Goal: Task Accomplishment & Management: Complete application form

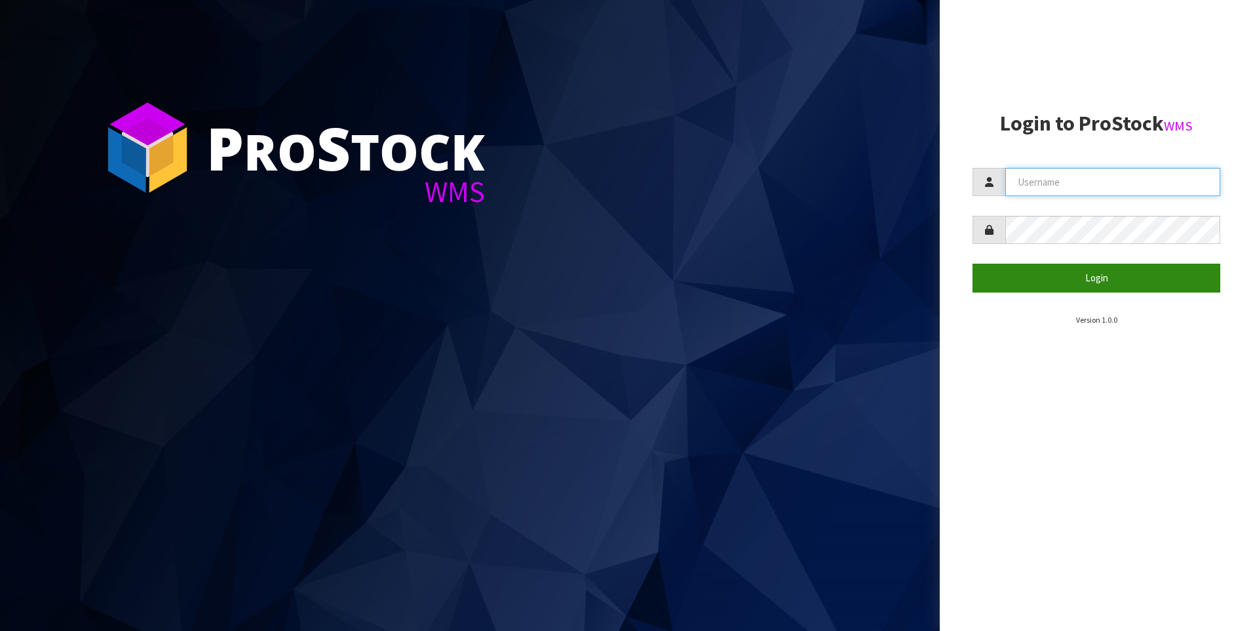
type input "[PERSON_NAME]"
click at [1073, 277] on button "Login" at bounding box center [1097, 278] width 248 height 28
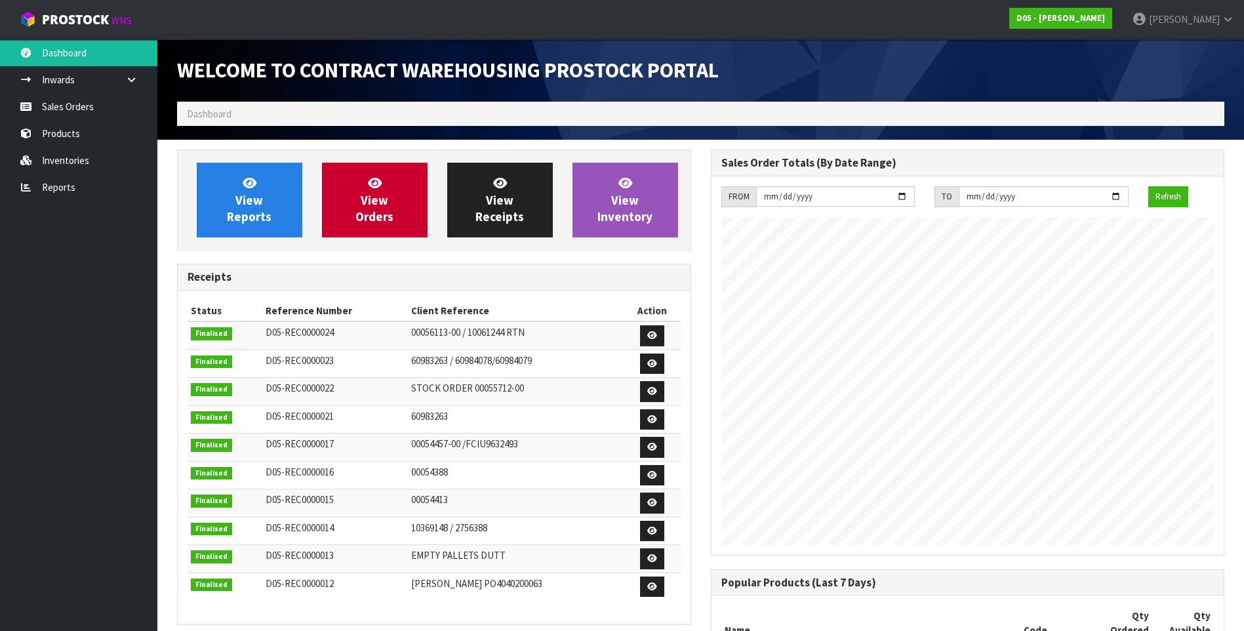
scroll to position [783, 533]
click at [81, 106] on link "Sales Orders" at bounding box center [78, 106] width 157 height 27
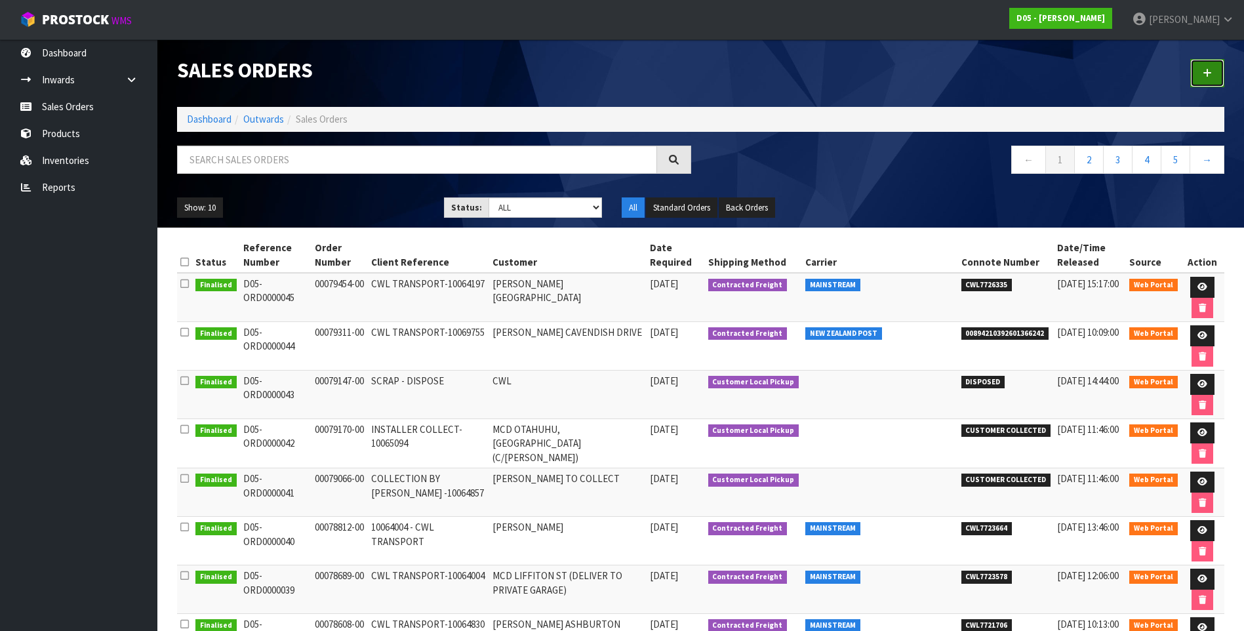
click at [1206, 72] on icon at bounding box center [1206, 73] width 9 height 10
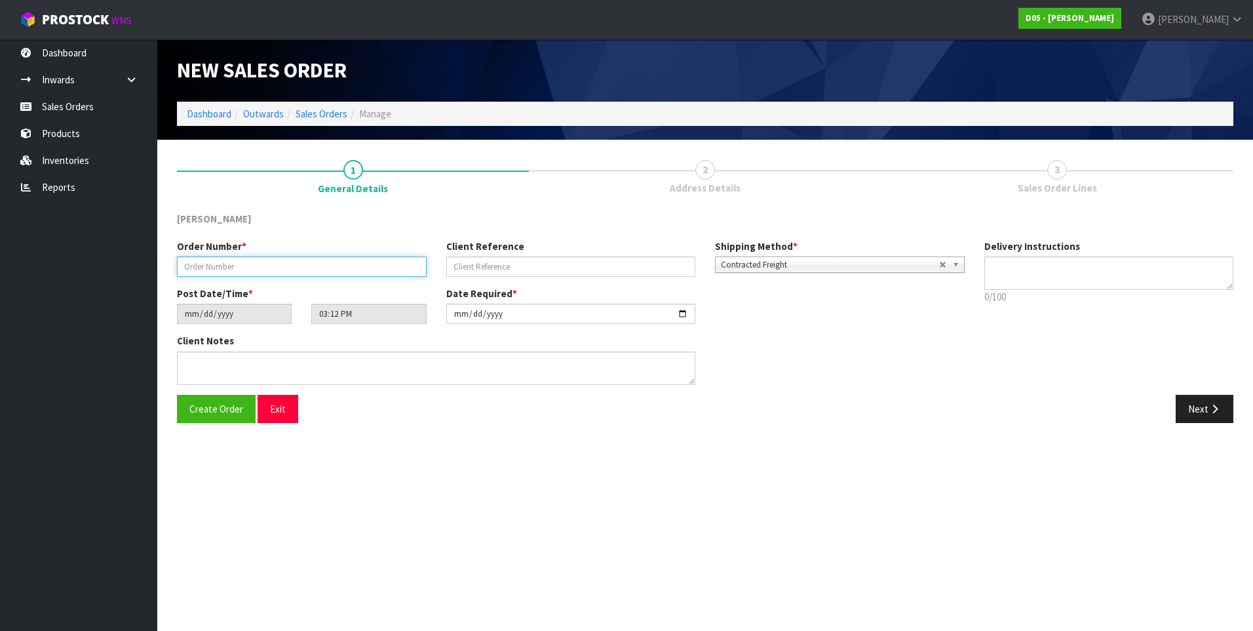
click at [191, 267] on input "text" at bounding box center [302, 266] width 250 height 20
paste input "00079506-00"
type input "00079506-00"
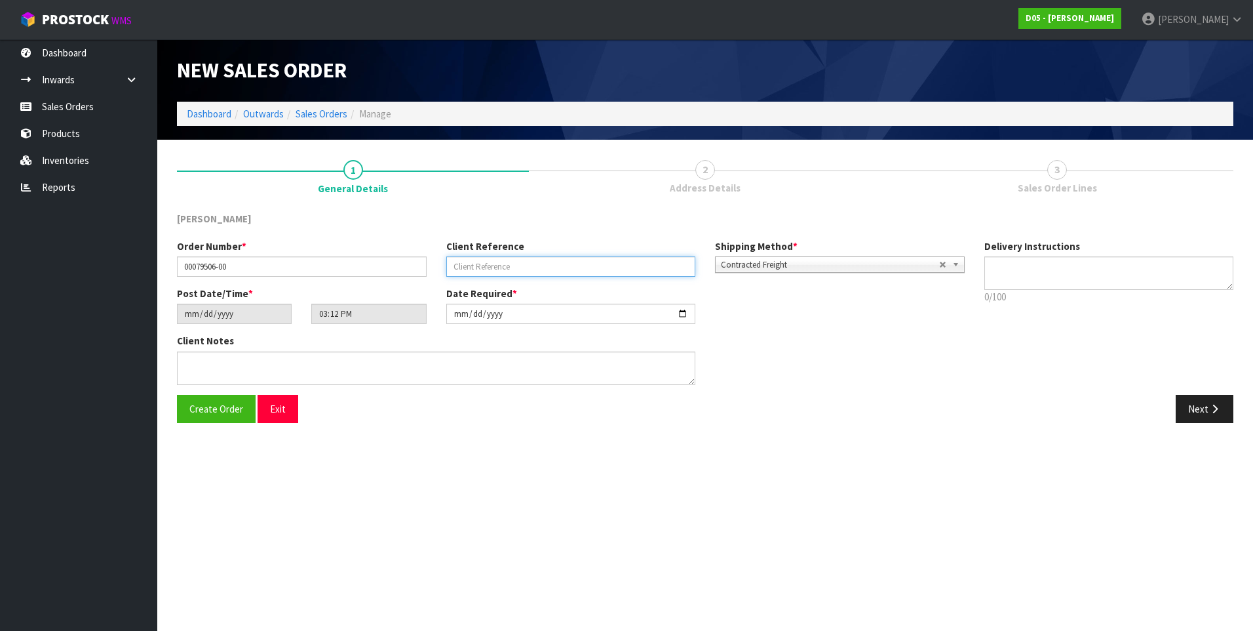
click at [478, 263] on input "text" at bounding box center [571, 266] width 250 height 20
paste input "SCRAP"
type input "SCRAP"
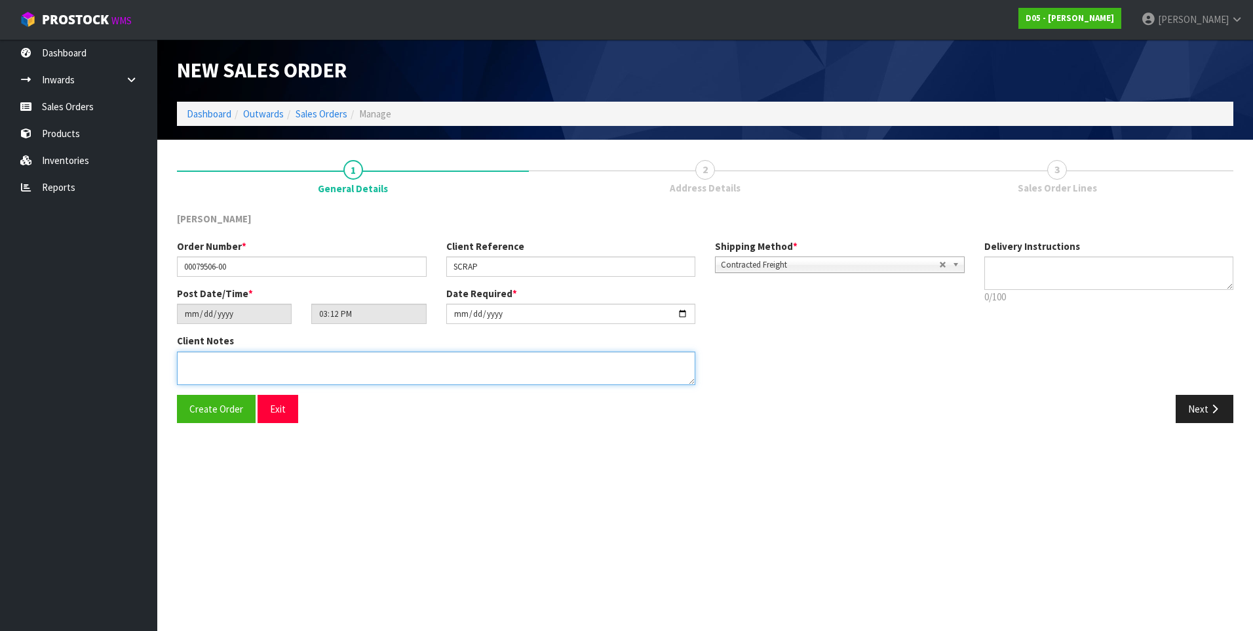
click at [205, 363] on textarea at bounding box center [436, 367] width 519 height 33
type textarea "DISPOSE LOCALLY"
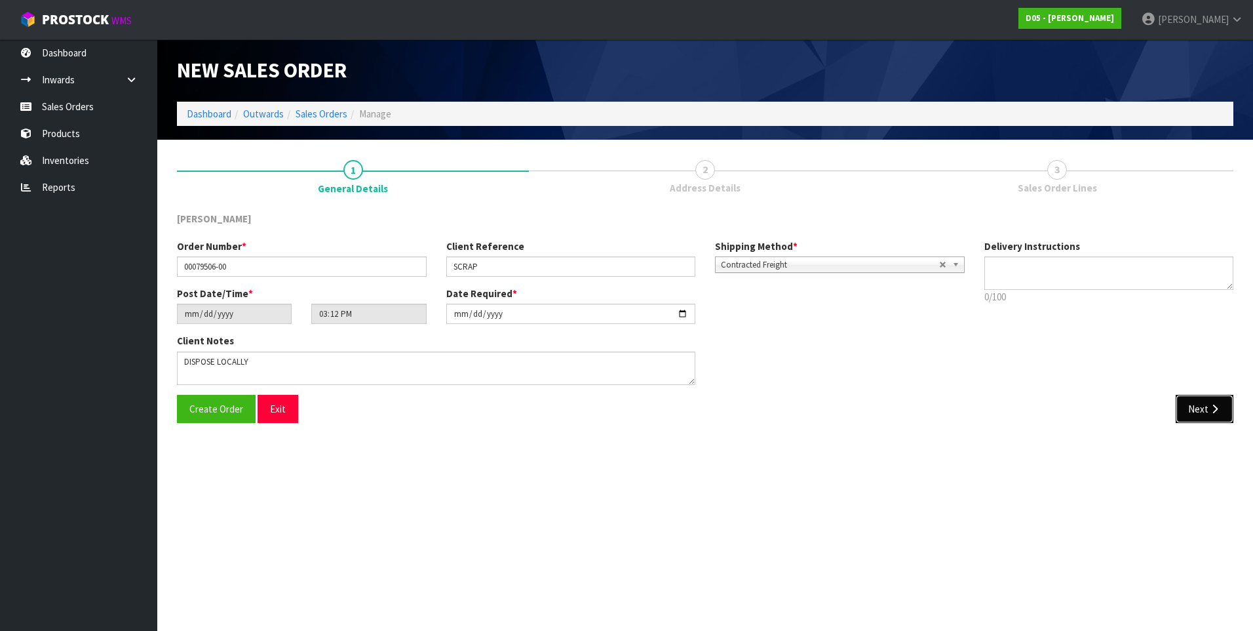
click at [1191, 408] on button "Next" at bounding box center [1205, 409] width 58 height 28
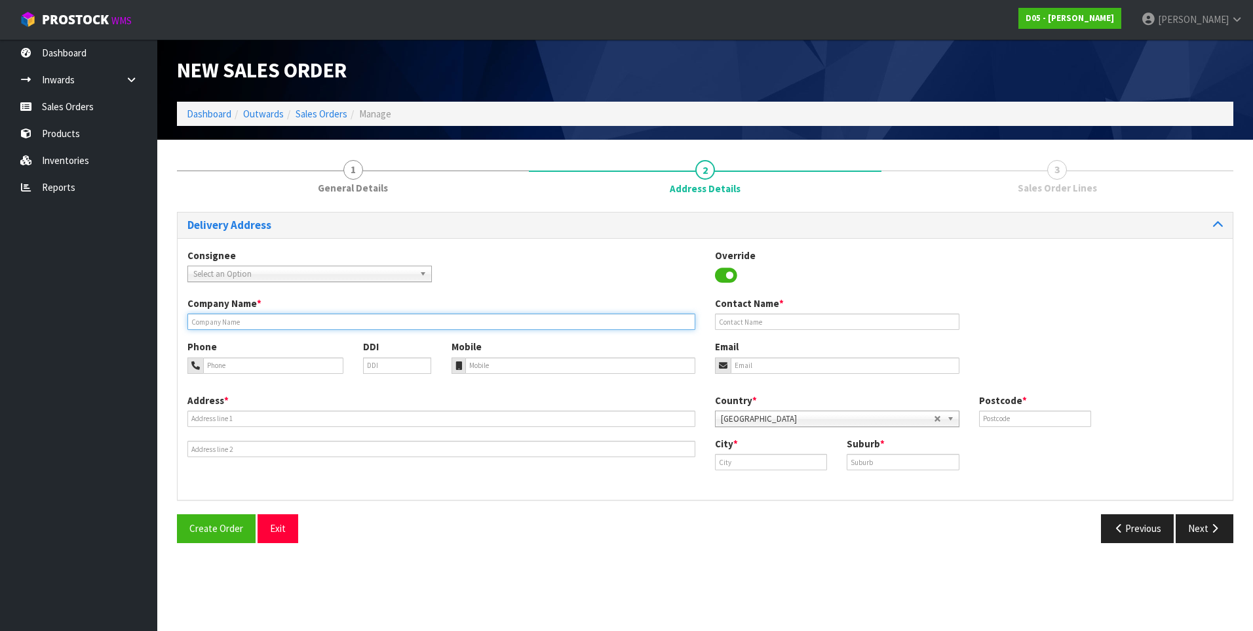
click at [226, 323] on input "text" at bounding box center [441, 321] width 508 height 16
type input "CWL"
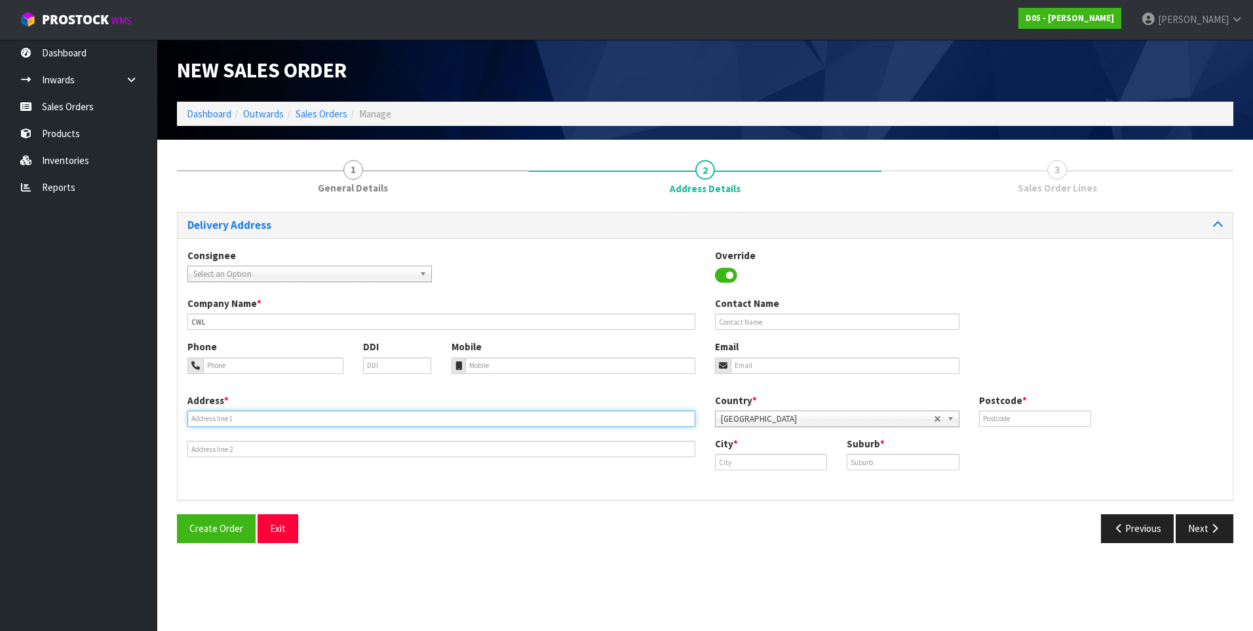
click at [209, 420] on input "text" at bounding box center [441, 418] width 508 height 16
paste input "[STREET_ADDRESS][DEMOGRAPHIC_DATA]"
type input "[STREET_ADDRESS][DEMOGRAPHIC_DATA]"
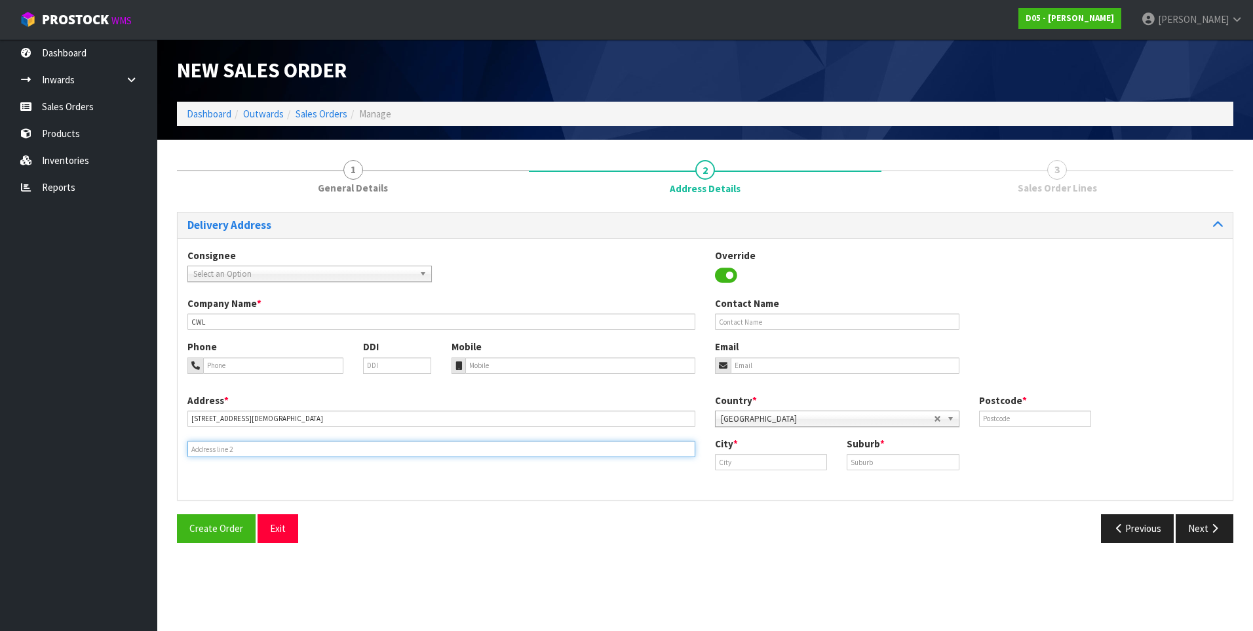
click at [216, 451] on input "text" at bounding box center [441, 449] width 508 height 16
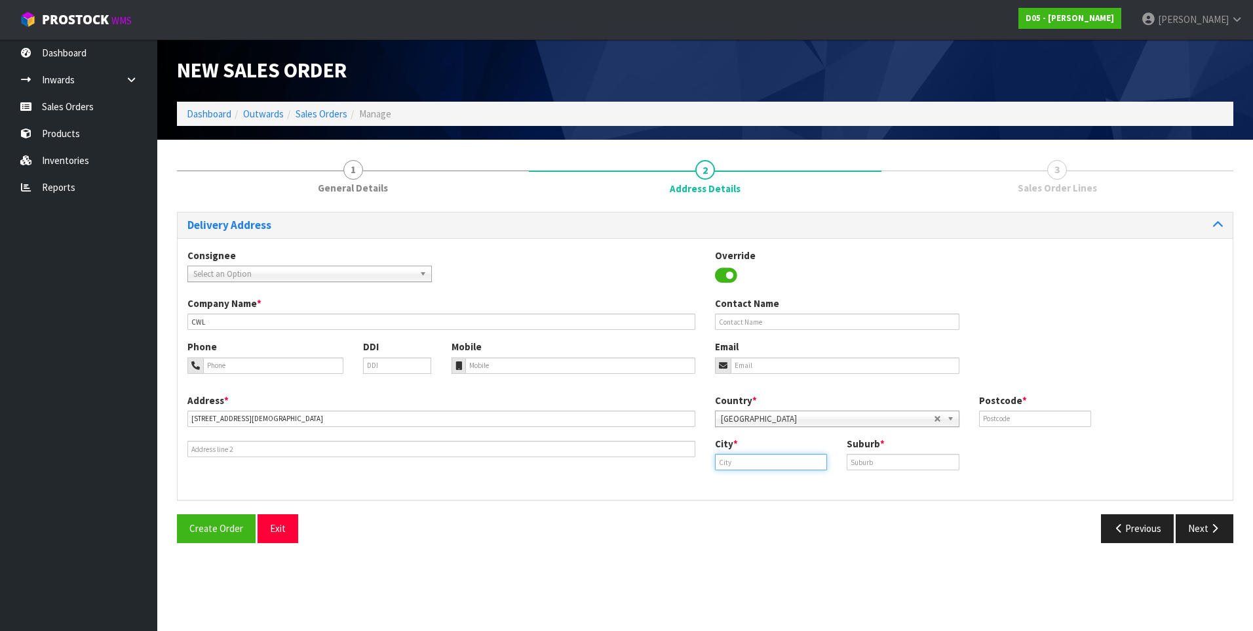
click at [754, 464] on input "text" at bounding box center [771, 462] width 112 height 16
type input "[GEOGRAPHIC_DATA]"
click at [877, 463] on input "text" at bounding box center [903, 462] width 112 height 16
type input "EAST TAMAKI"
click at [1208, 522] on button "Next" at bounding box center [1205, 528] width 58 height 28
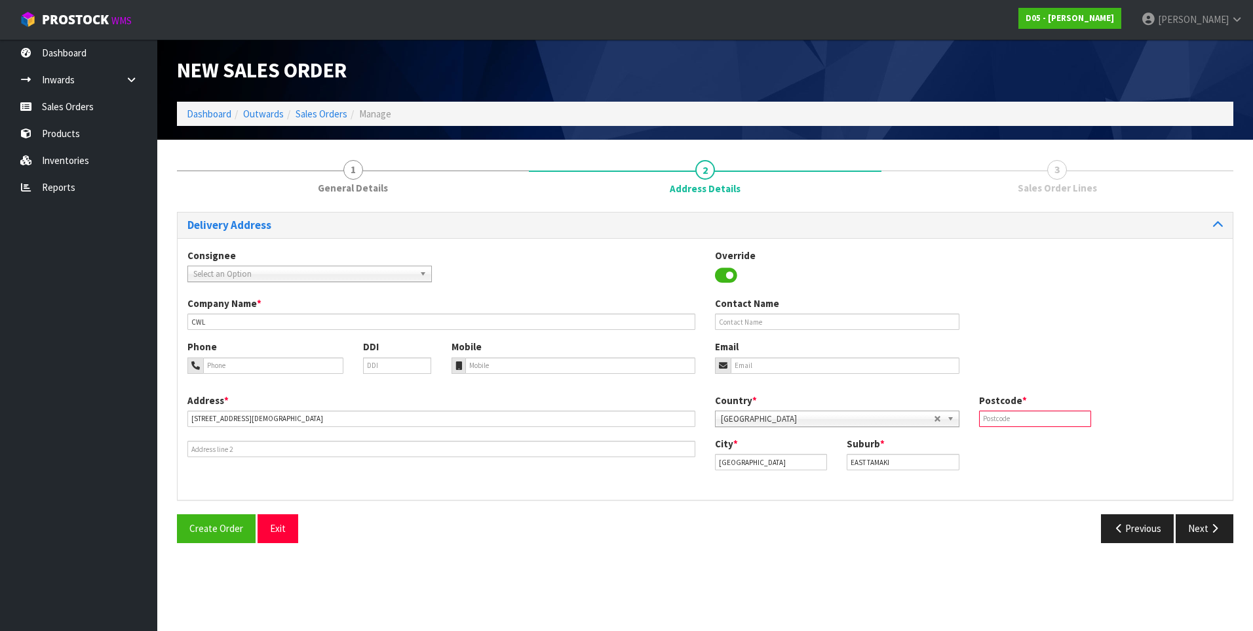
click at [1004, 419] on input "text" at bounding box center [1035, 418] width 112 height 16
type input "2013"
click at [177, 514] on button "Create Order" at bounding box center [216, 528] width 79 height 28
click at [1191, 517] on button "Next" at bounding box center [1205, 528] width 58 height 28
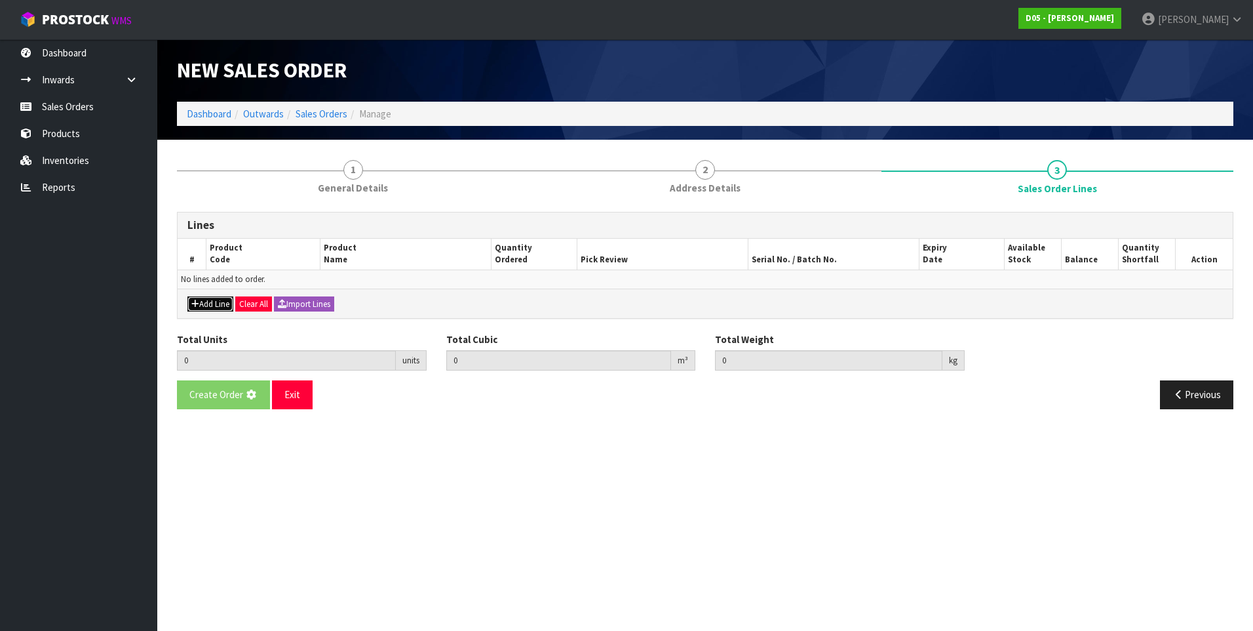
click at [209, 305] on button "Add Line" at bounding box center [210, 304] width 46 height 16
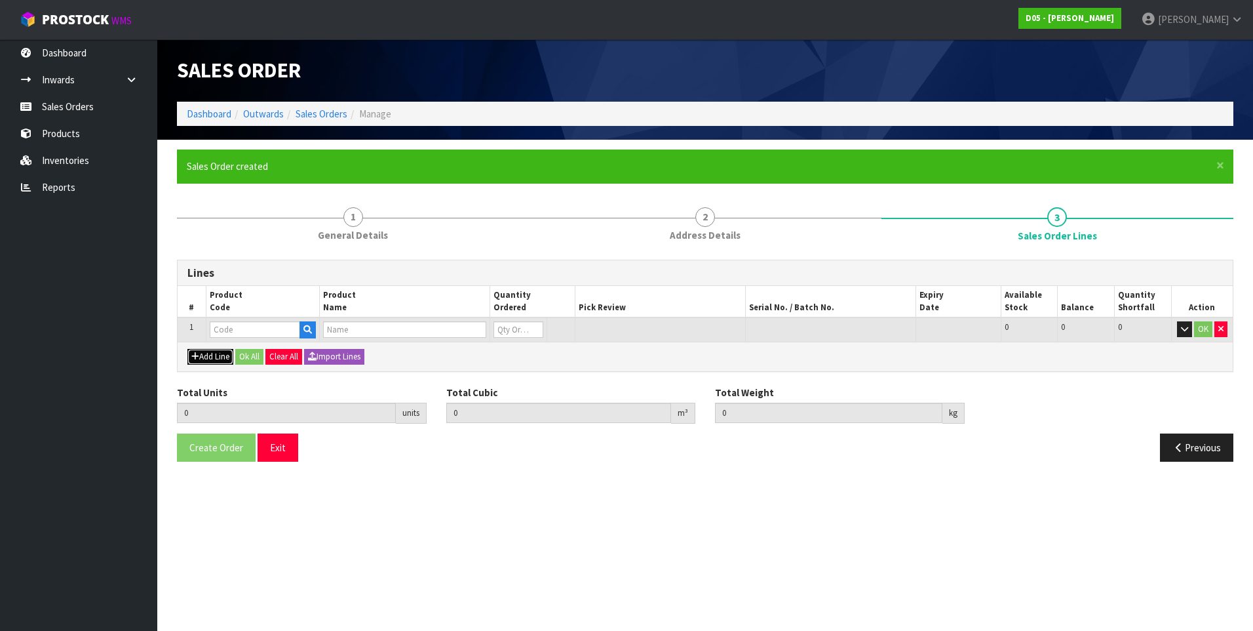
type input "0.000000"
type input "0.000"
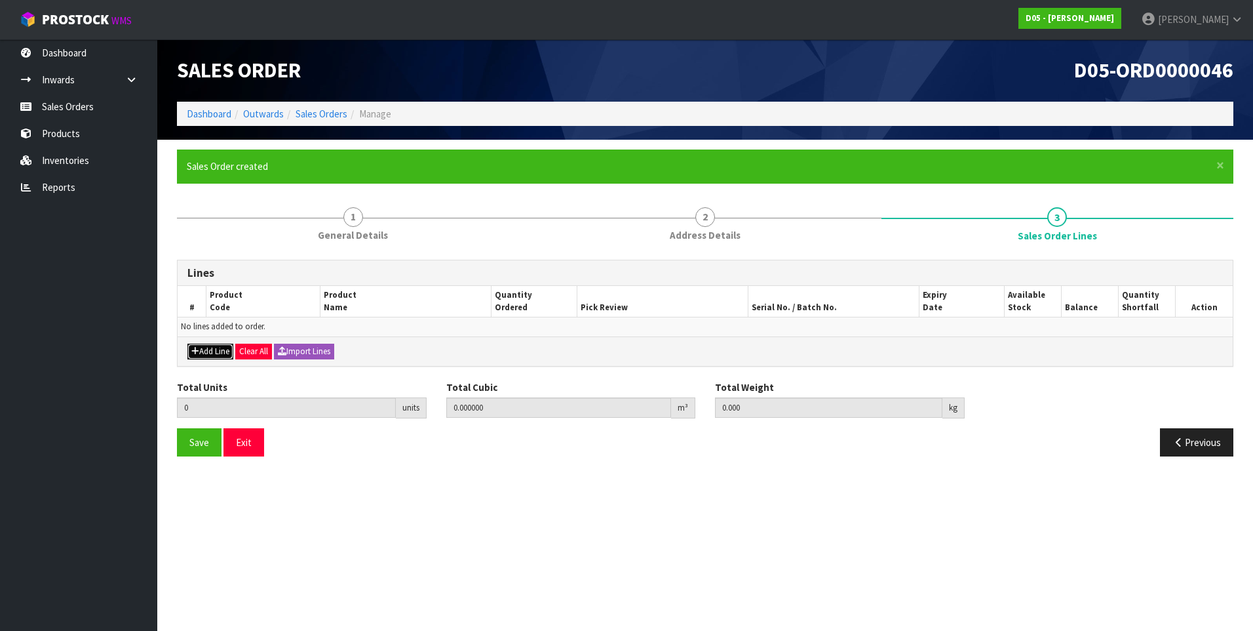
click at [218, 349] on button "Add Line" at bounding box center [210, 352] width 46 height 16
type input "0"
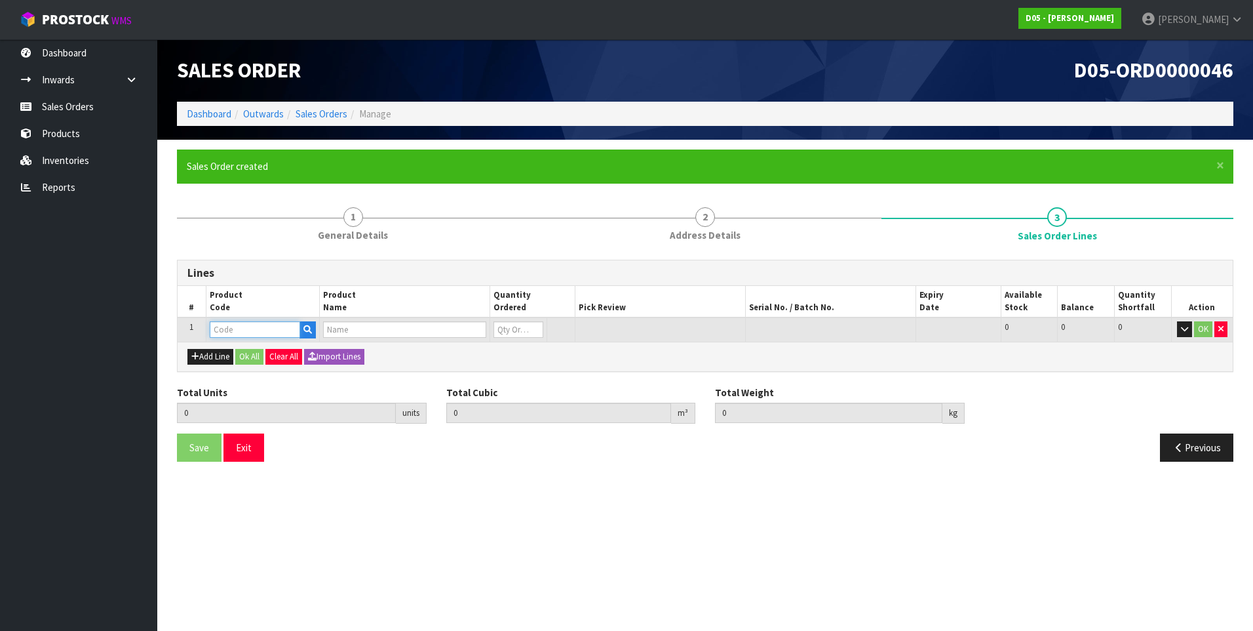
click at [224, 334] on input "text" at bounding box center [255, 329] width 90 height 16
paste input "2030200433-01"
type input "2030200433-01"
type input "0.000000"
type input "0.000"
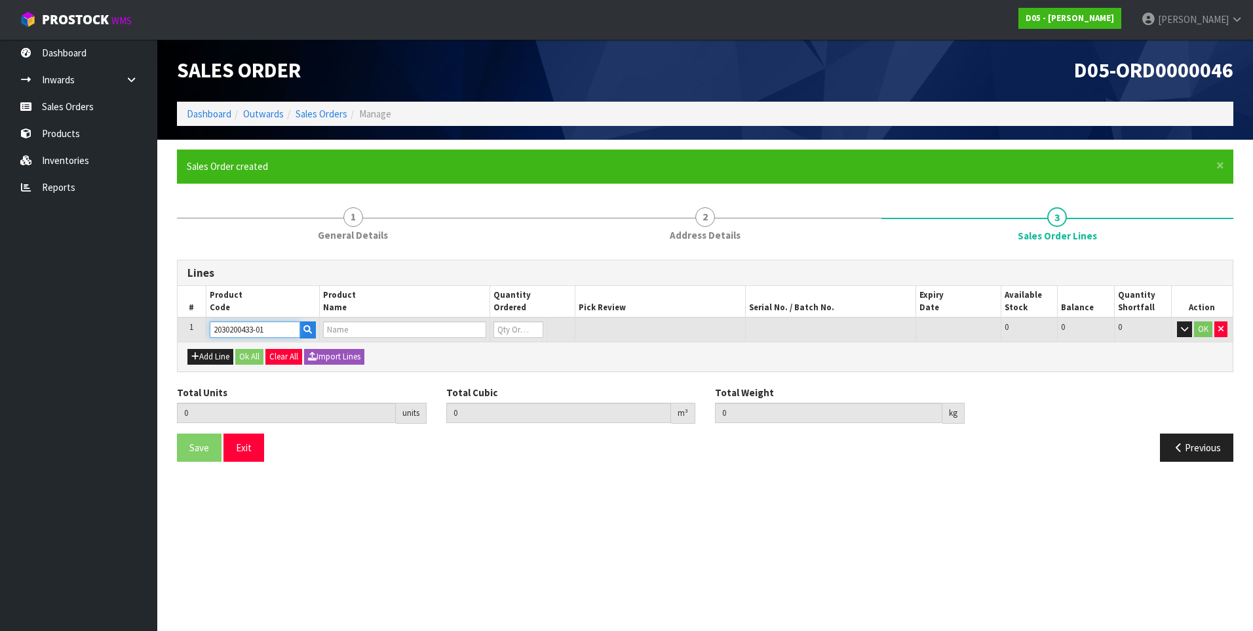
type input "( A )OMISC-DTHARDWARE-S3-DBL-MSI-RETRO"
type input "0"
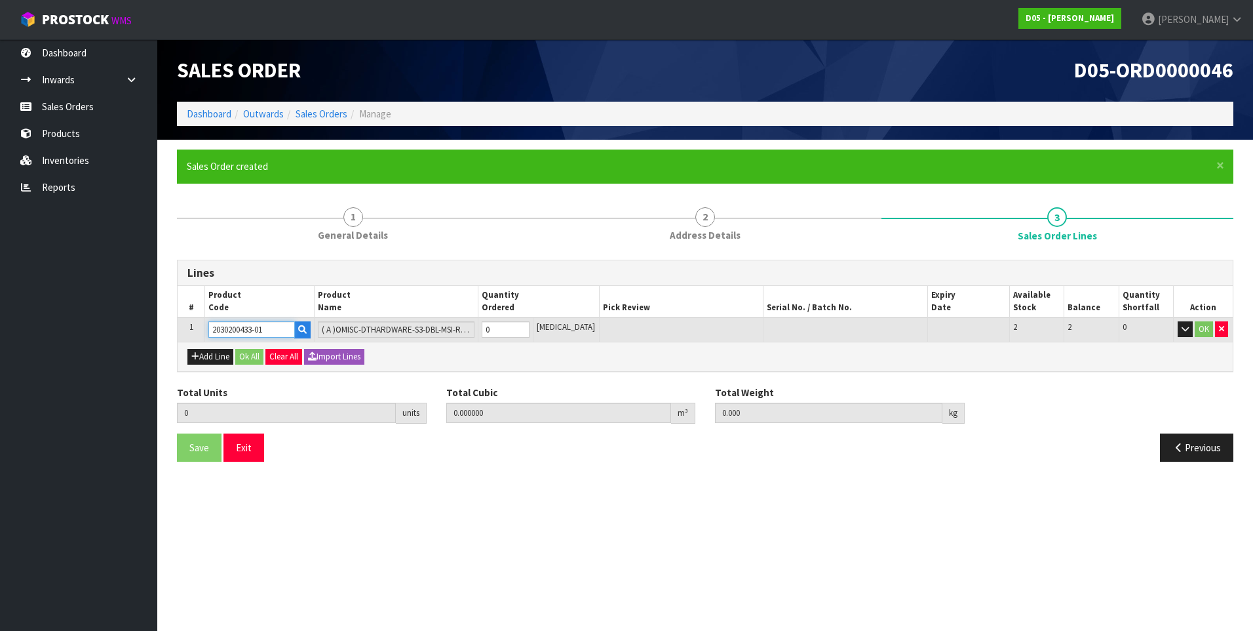
type input "2030200433-01"
click at [504, 331] on input "0" at bounding box center [505, 329] width 47 height 16
type input "2"
type input "0.051072"
type input "6"
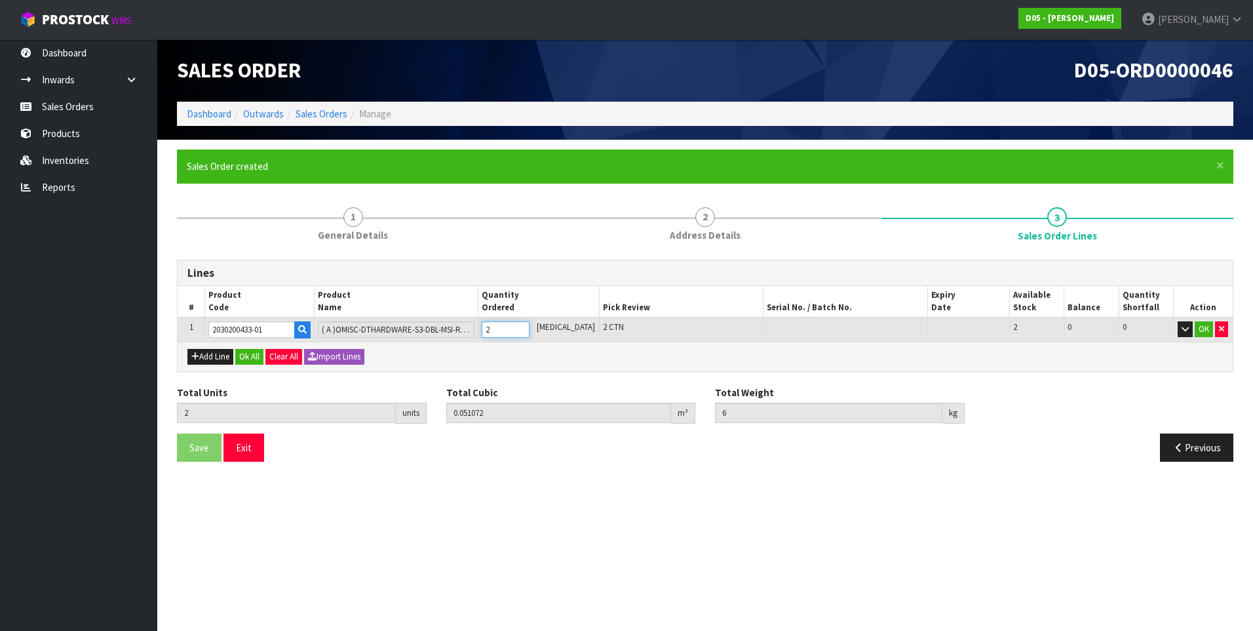
type input "2"
click at [210, 359] on button "Add Line" at bounding box center [210, 357] width 46 height 16
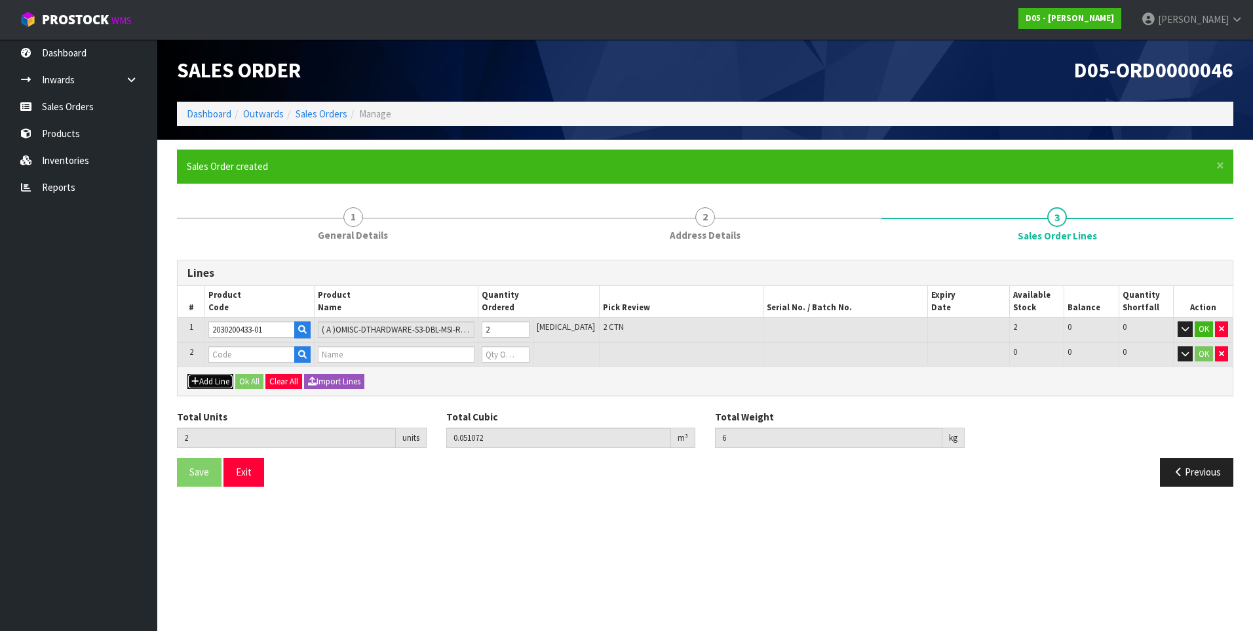
type input "0"
click at [229, 354] on input "text" at bounding box center [251, 354] width 87 height 16
paste input "2030200431-01"
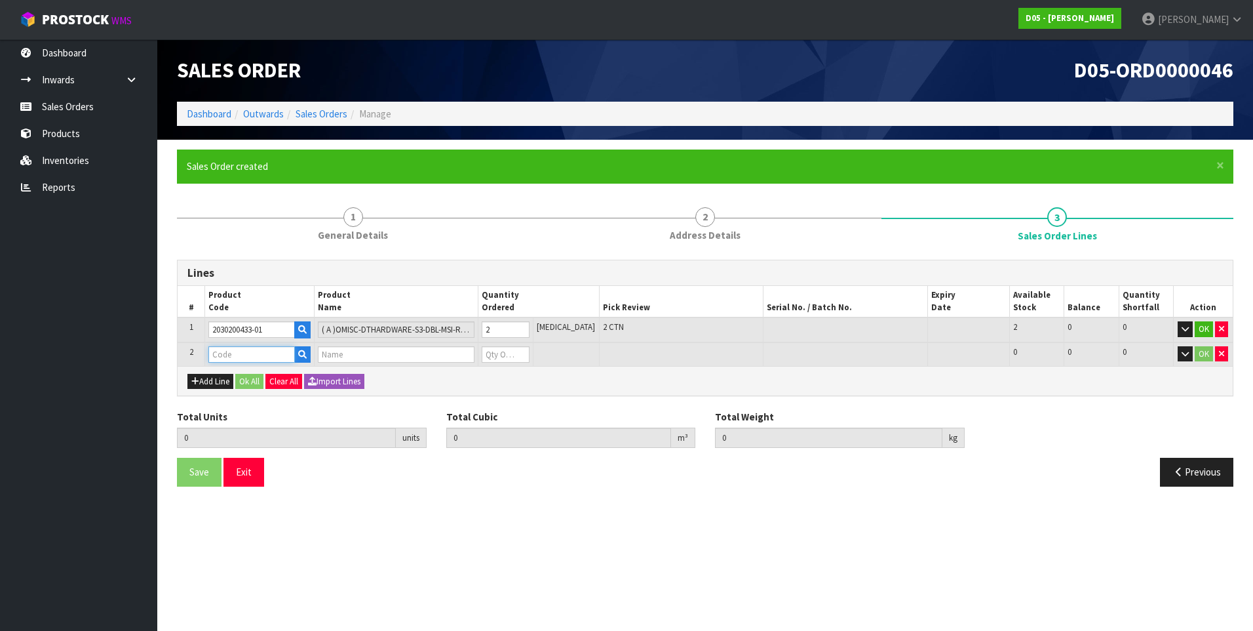
type input "2030200431-01"
type input "2"
type input "0.051072"
type input "6"
type input "( A )OMISC-DTHARDWARE-S4-DBL-MSI-RETRO"
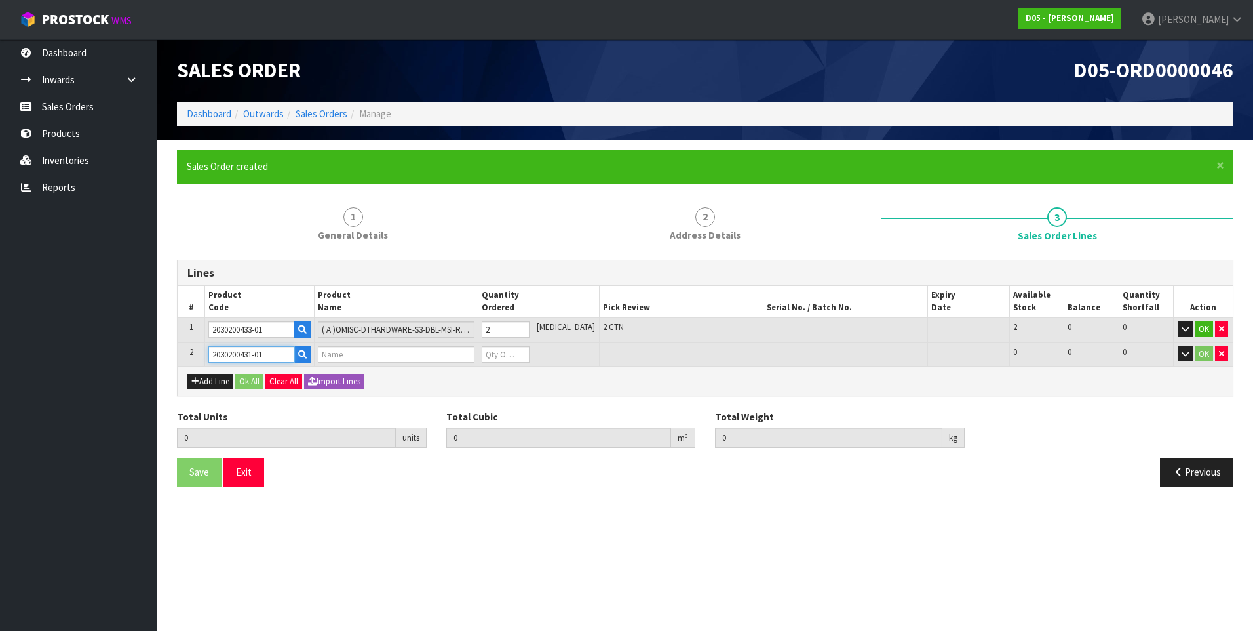
type input "0"
type input "2030200431-01"
click at [503, 356] on input "0" at bounding box center [505, 354] width 47 height 16
type input "4"
type input "0.095532"
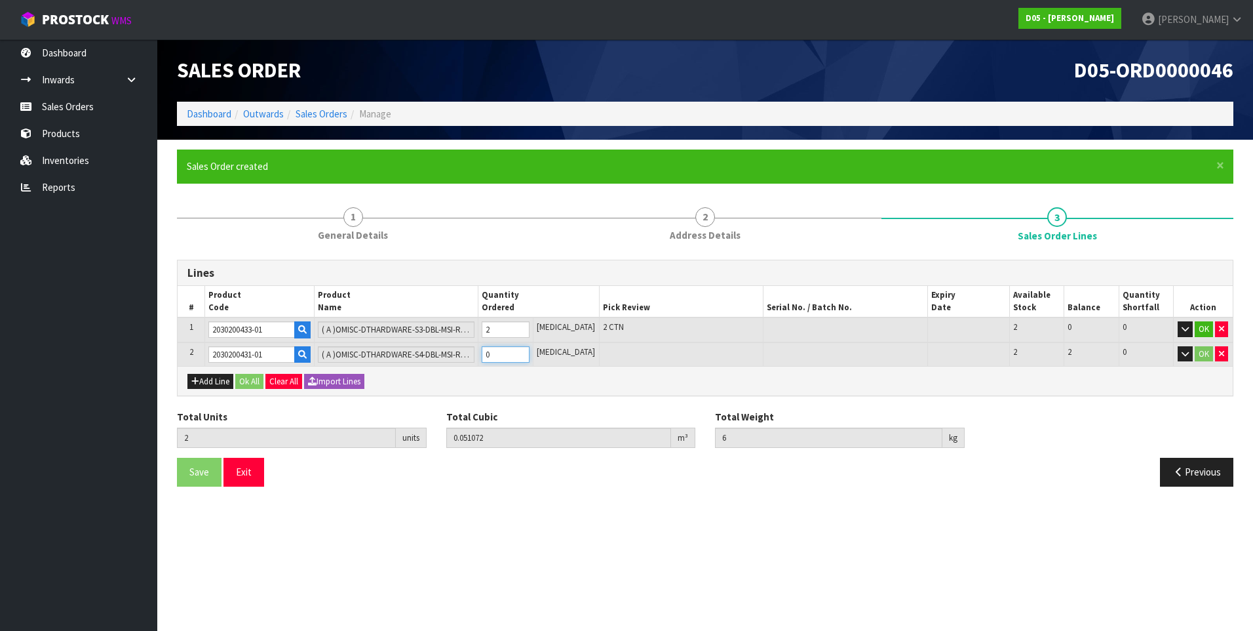
type input "10.9"
type input "2"
click at [521, 525] on section "Edit Sales Order D05-ORD0000046 Dashboard Outwards Sales Orders Manage Sales Or…" at bounding box center [626, 315] width 1253 height 631
click at [258, 383] on button "Ok All" at bounding box center [249, 382] width 28 height 16
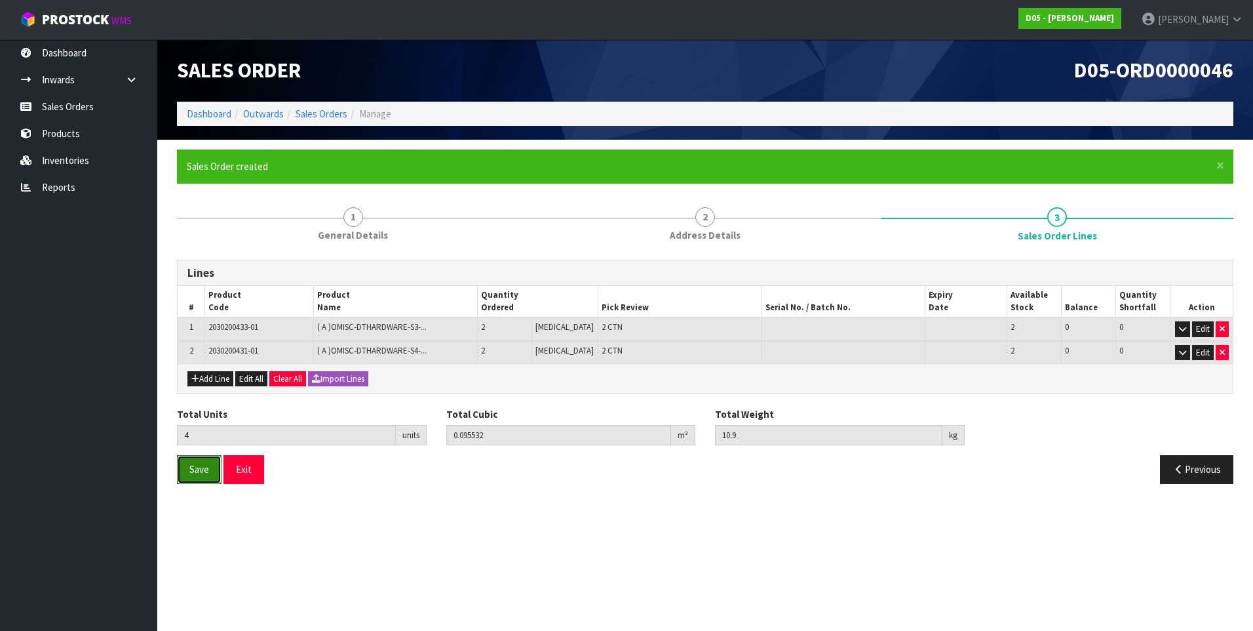
click at [194, 473] on span "Save" at bounding box center [199, 469] width 20 height 12
click at [190, 471] on span "Save" at bounding box center [199, 469] width 20 height 12
click at [54, 101] on link "Sales Orders" at bounding box center [78, 106] width 157 height 27
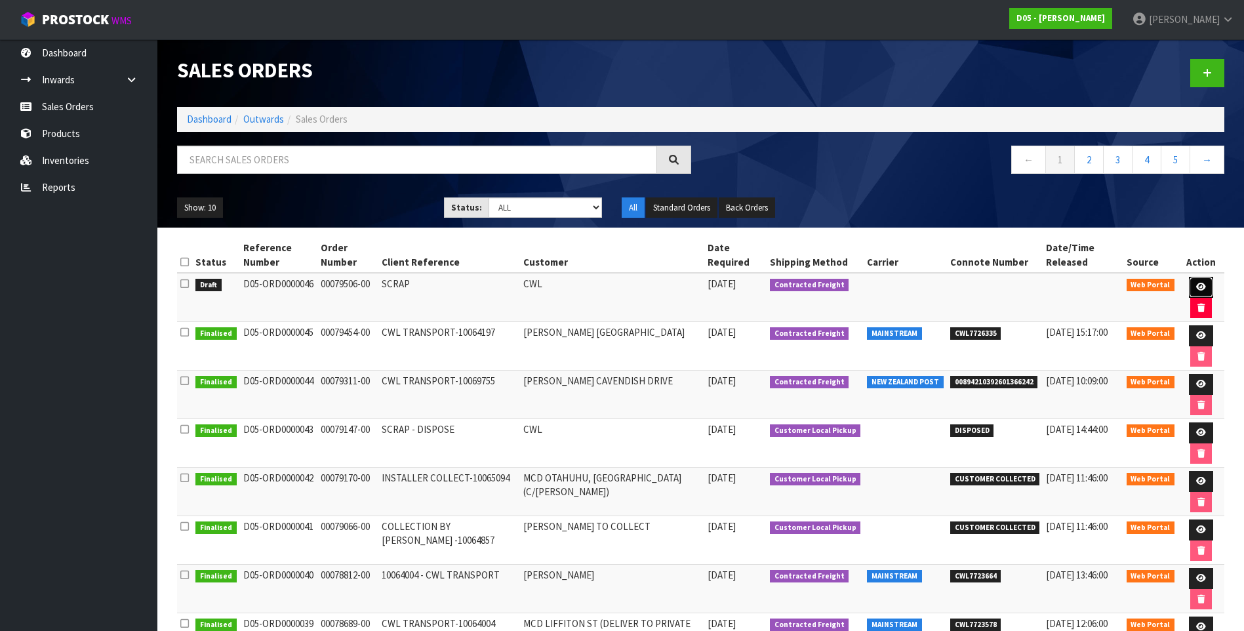
click at [1191, 283] on link at bounding box center [1200, 287] width 24 height 21
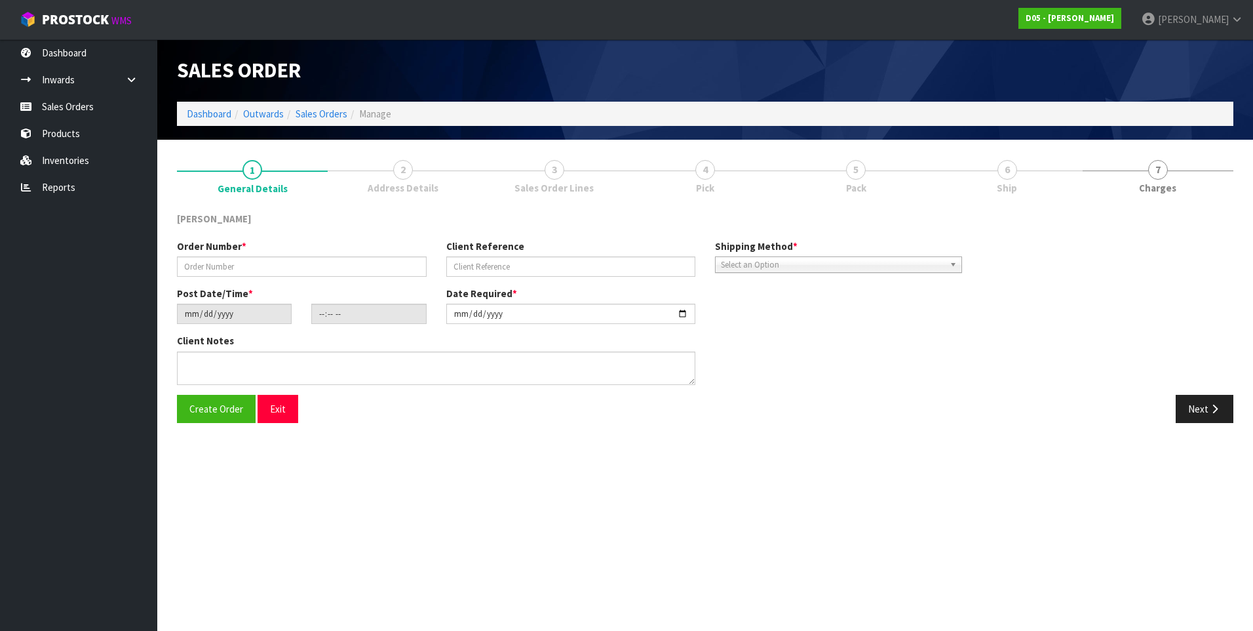
type input "00079506-00"
type input "SCRAP"
type input "[DATE]"
type input "21:12:00.000"
type input "[DATE]"
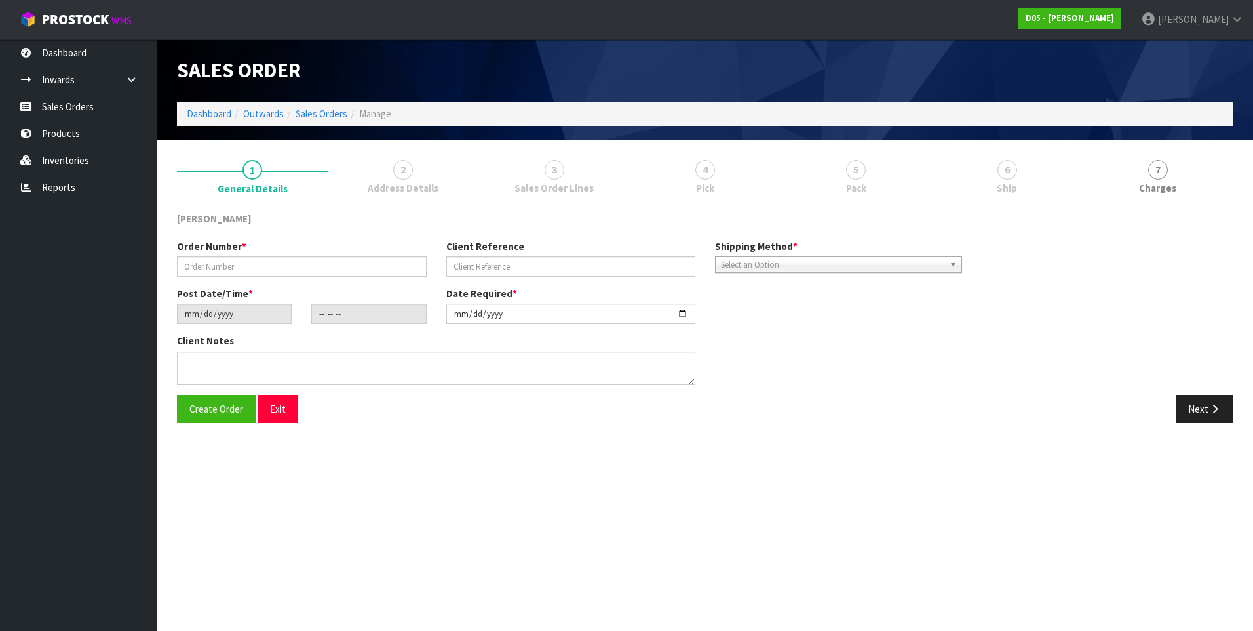
type textarea "DISPOSE LOCALLY"
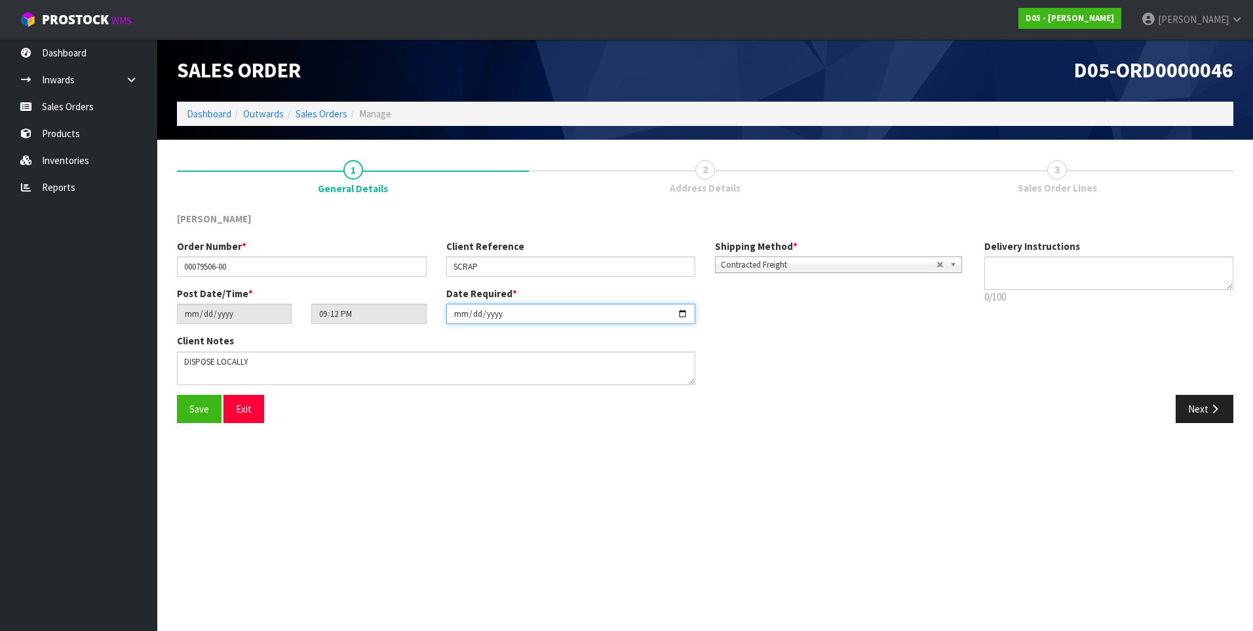
click at [682, 311] on input "[DATE]" at bounding box center [571, 314] width 250 height 20
type input "[DATE]"
click at [184, 404] on button "Save" at bounding box center [199, 409] width 45 height 28
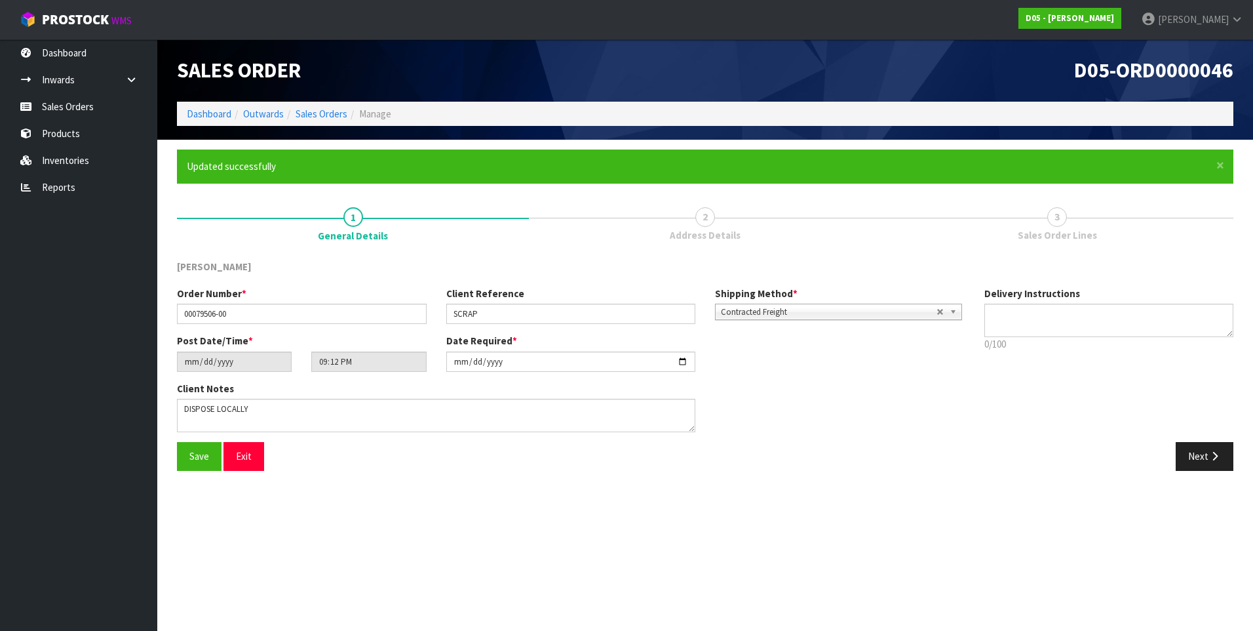
type input "23:12:00.000"
click at [66, 110] on link "Sales Orders" at bounding box center [78, 106] width 157 height 27
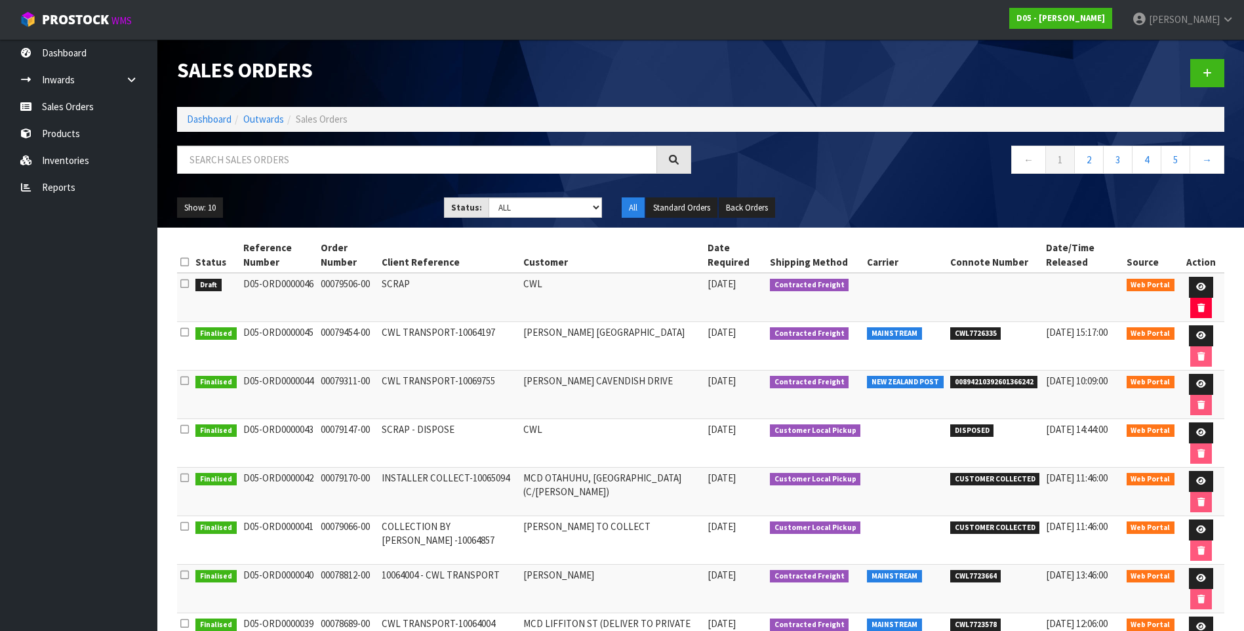
drag, startPoint x: 312, startPoint y: 286, endPoint x: 240, endPoint y: 281, distance: 72.3
click at [240, 281] on td "D05-ORD0000046" at bounding box center [279, 297] width 78 height 49
copy td "D05-ORD0000046"
click at [339, 342] on td "00079454-00" at bounding box center [347, 346] width 61 height 49
drag, startPoint x: 310, startPoint y: 330, endPoint x: 241, endPoint y: 336, distance: 69.7
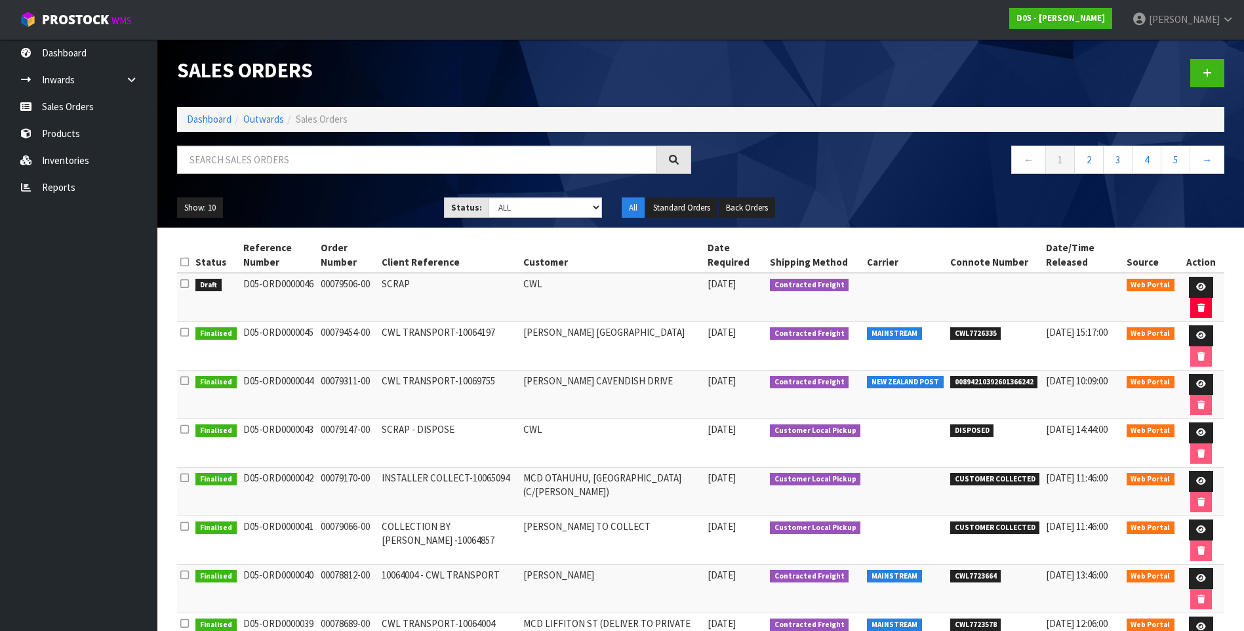
click at [241, 336] on td "D05-ORD0000045" at bounding box center [279, 346] width 78 height 49
copy td "D05-ORD0000045"
click at [1191, 337] on link at bounding box center [1200, 335] width 24 height 21
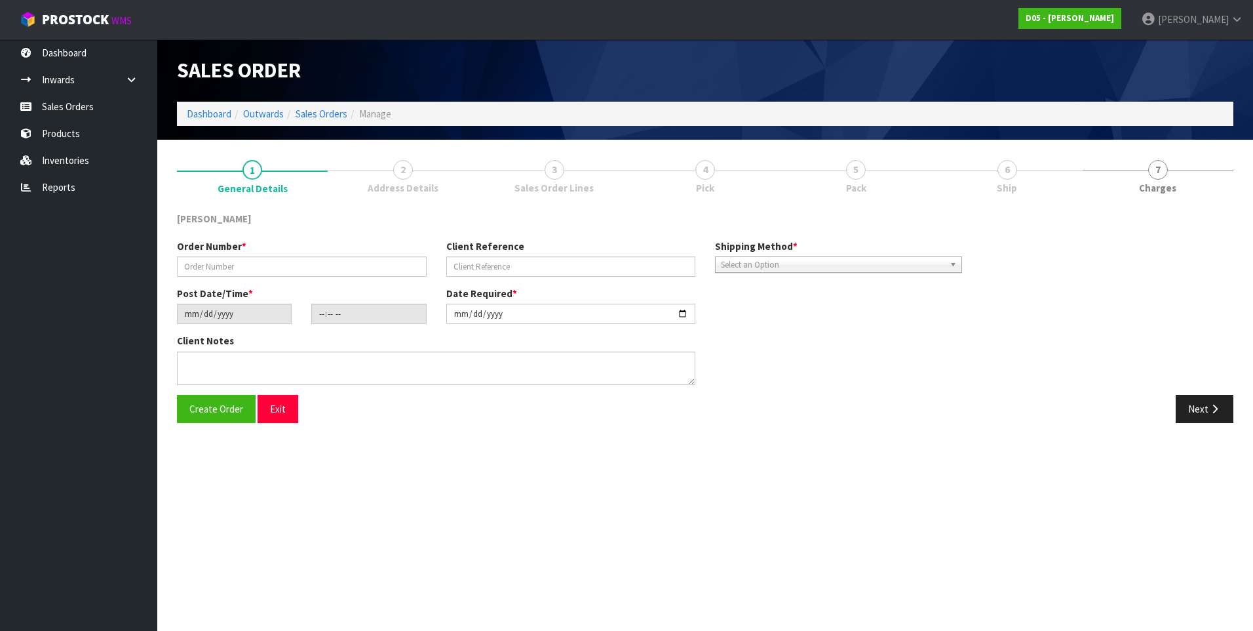
type input "00079454-00"
type input "CWL TRANSPORT-10064197"
type input "[DATE]"
type input "10:05:00.000"
type input "[DATE]"
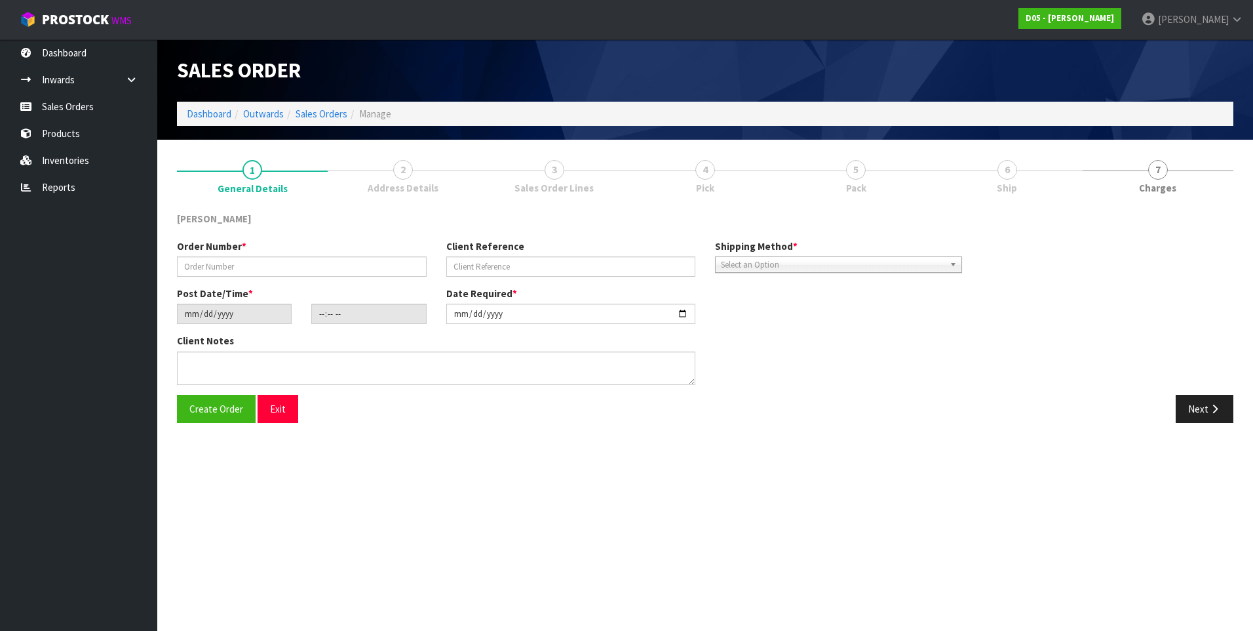
type textarea "PLEASE DELIVERY TO SITE NO FORKLIFT ON SITE - DDD 26/9"
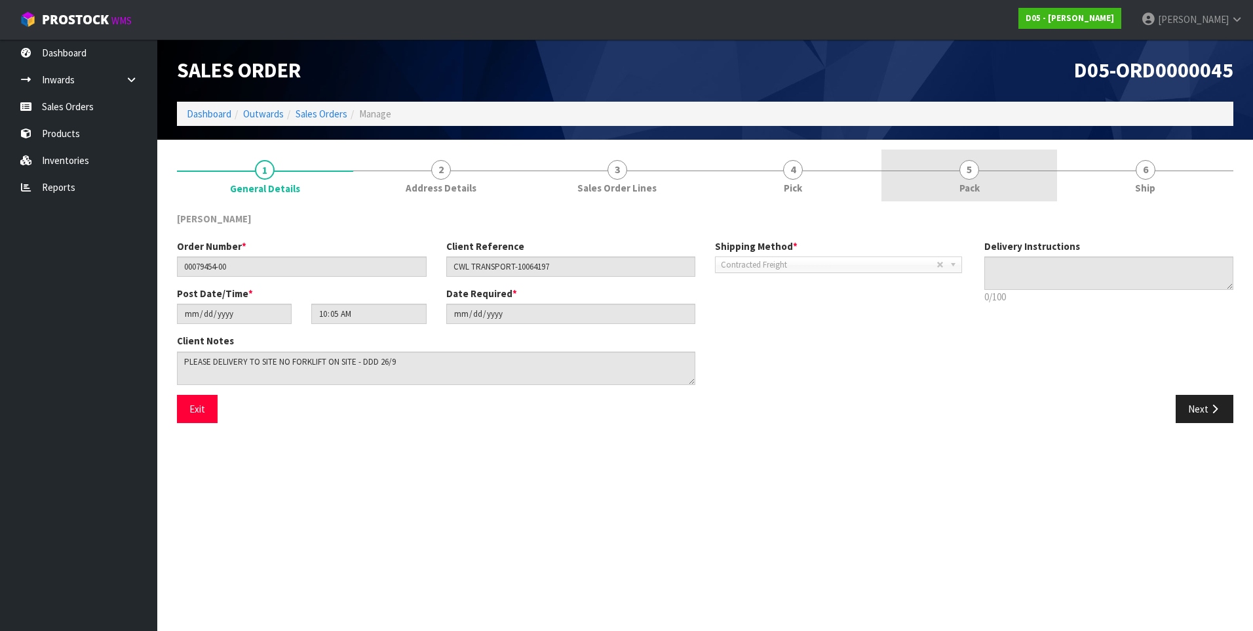
click at [966, 179] on span "5" at bounding box center [970, 170] width 20 height 20
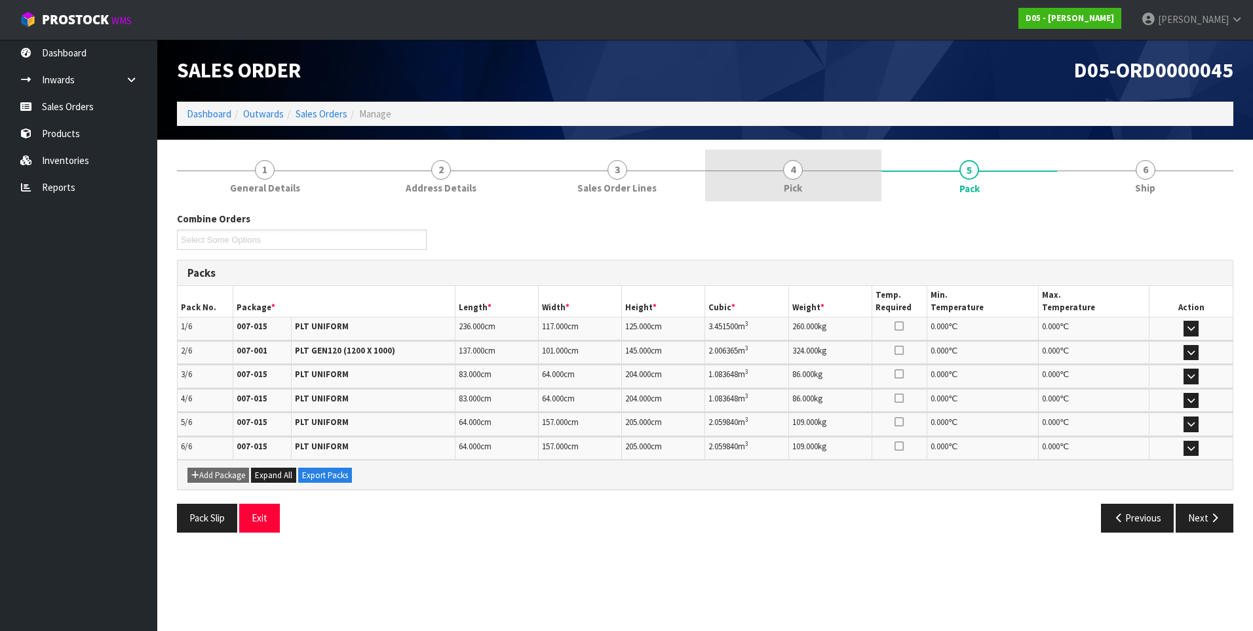
click at [785, 172] on span "4" at bounding box center [793, 170] width 20 height 20
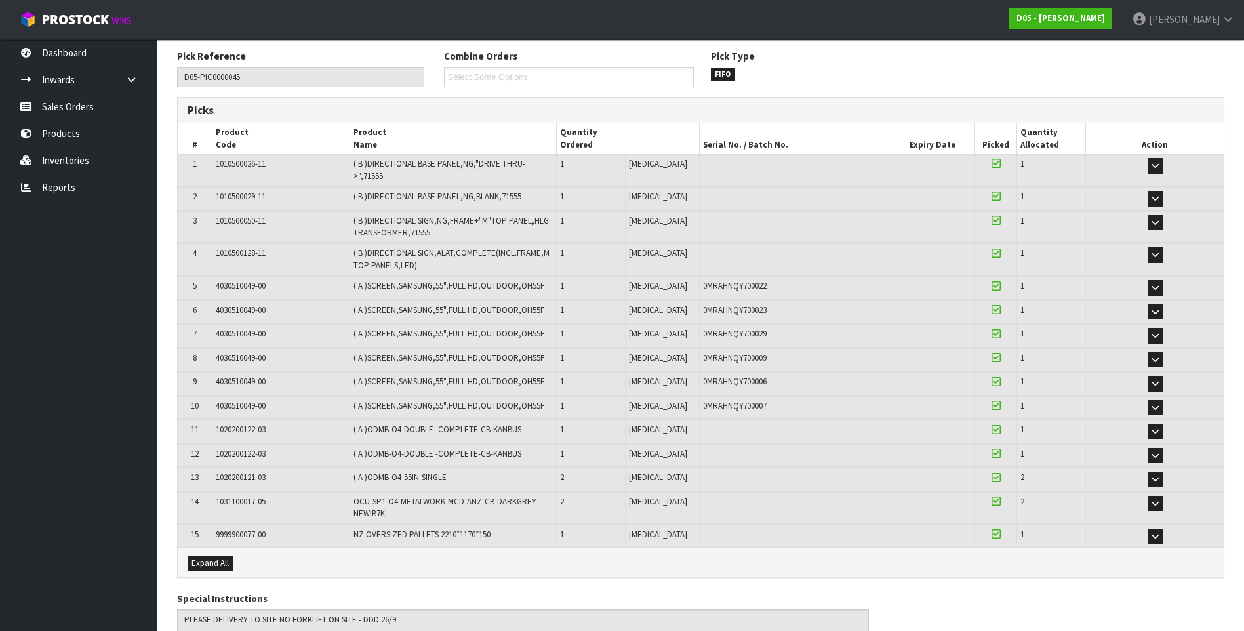
scroll to position [197, 0]
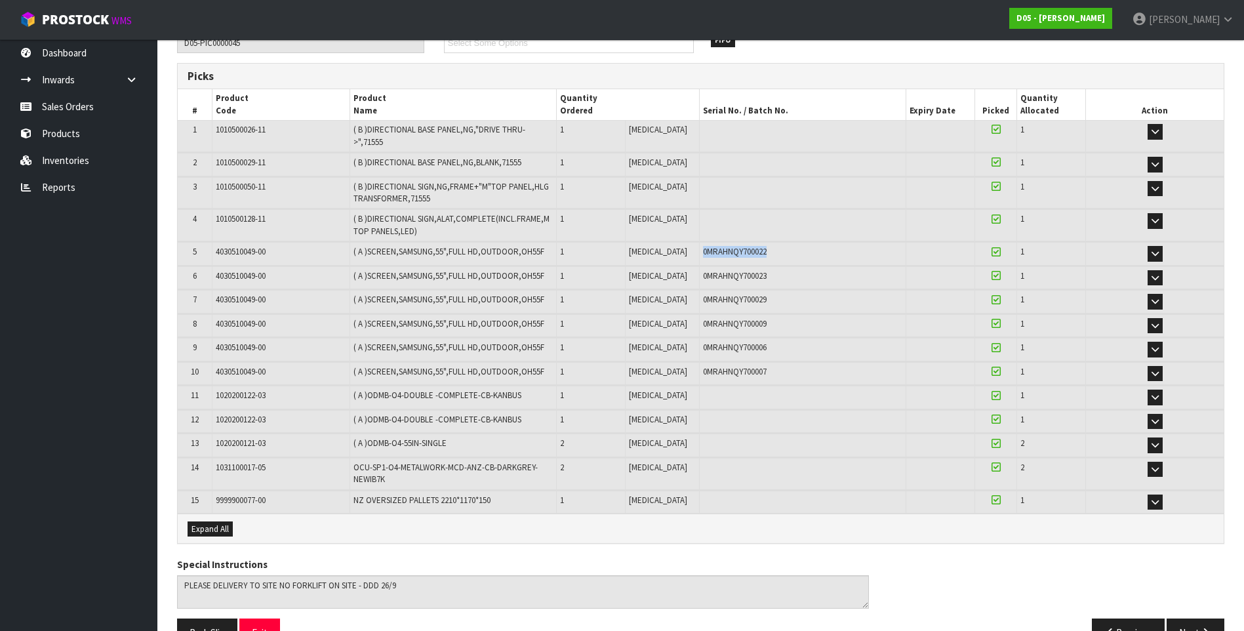
drag, startPoint x: 751, startPoint y: 243, endPoint x: 681, endPoint y: 245, distance: 69.5
click at [699, 245] on td "0MRAHNQY700022" at bounding box center [802, 253] width 206 height 23
drag, startPoint x: 681, startPoint y: 245, endPoint x: 689, endPoint y: 241, distance: 8.8
copy span "0MRAHNQY700022"
drag, startPoint x: 756, startPoint y: 267, endPoint x: 678, endPoint y: 273, distance: 77.6
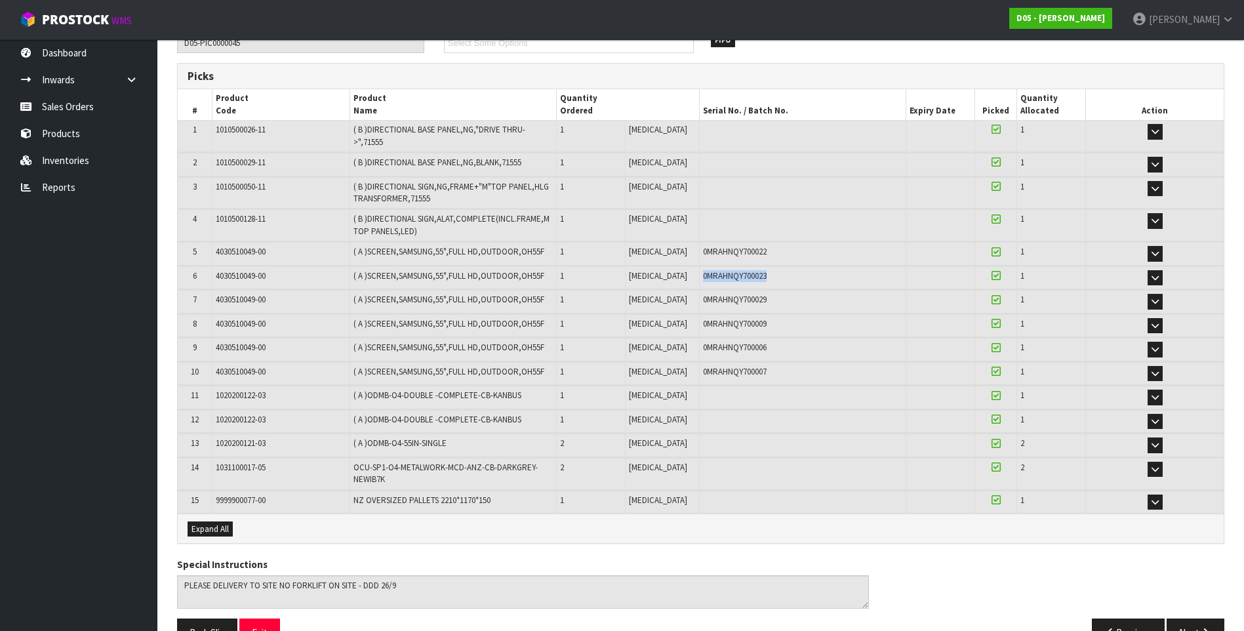
click at [678, 273] on tr "6 4030510049-00 ( A )SCREEN,SAMSUNG,55",FULL HD,OUTDOOR,OH55F 1 [MEDICAL_DATA] …" at bounding box center [701, 277] width 1046 height 23
copy tr "1 [MEDICAL_DATA] 0MRAHNQY700023"
click at [755, 294] on div "0MRAHNQY700029" at bounding box center [802, 300] width 199 height 12
drag, startPoint x: 743, startPoint y: 290, endPoint x: 684, endPoint y: 294, distance: 59.8
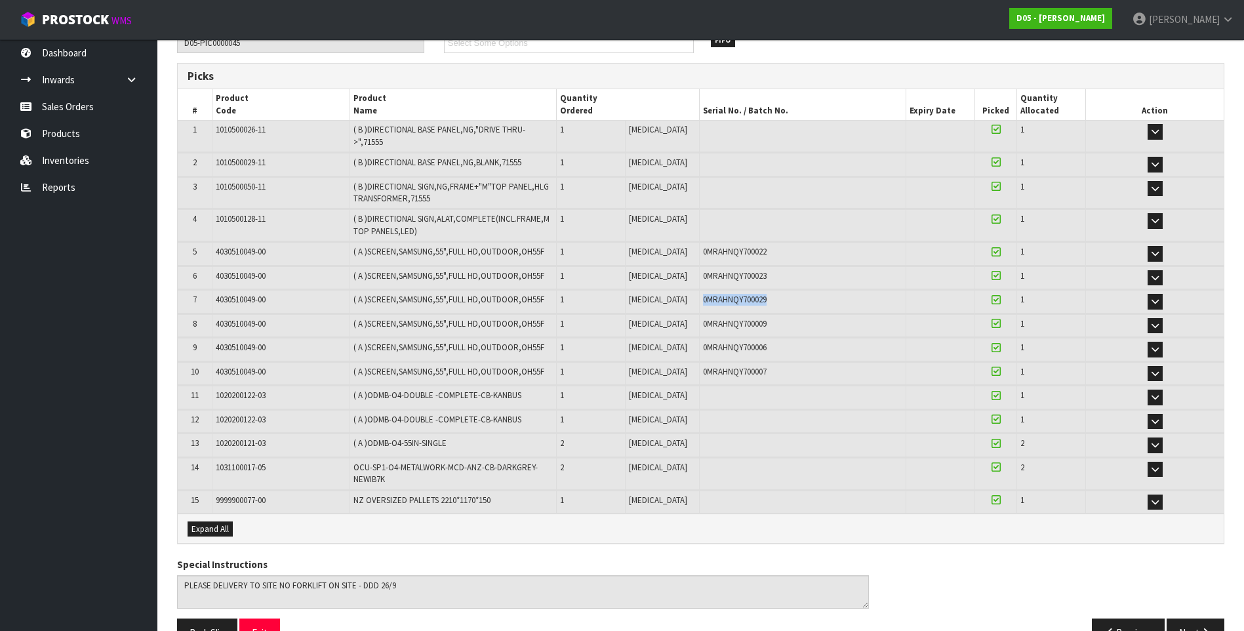
click at [703, 294] on div "0MRAHNQY700029" at bounding box center [802, 300] width 199 height 12
copy span "0MRAHNQY700029"
drag, startPoint x: 762, startPoint y: 265, endPoint x: 684, endPoint y: 268, distance: 78.1
click at [703, 270] on div "0MRAHNQY700023" at bounding box center [802, 276] width 199 height 12
copy span "0MRAHNQY700023"
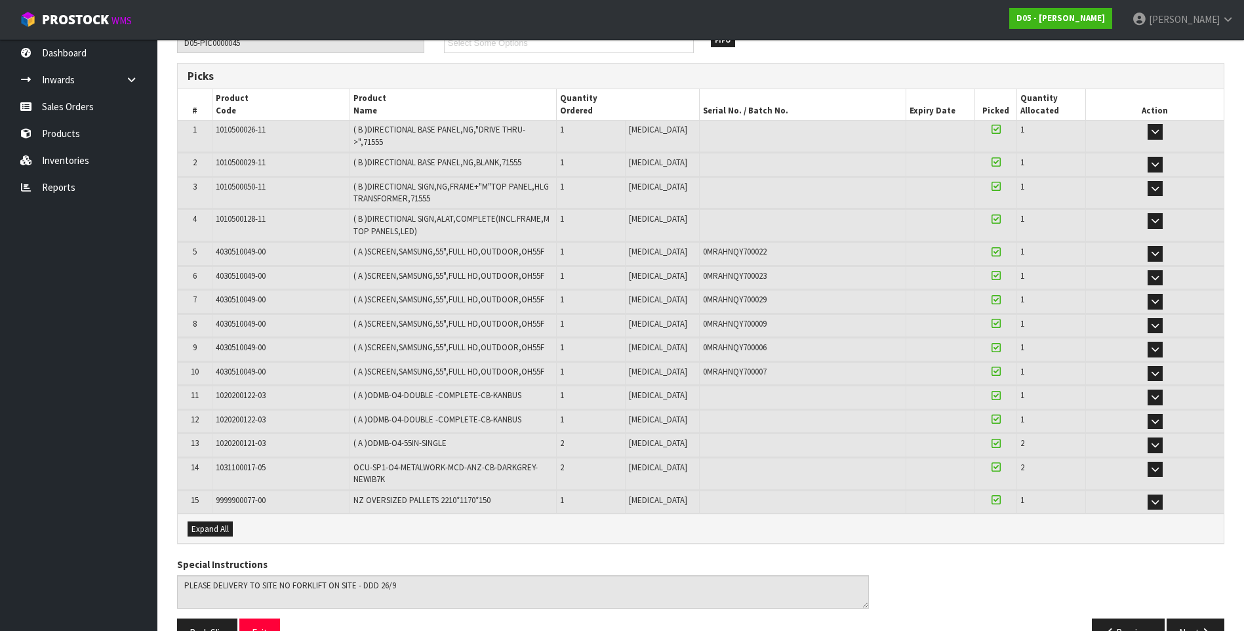
click at [759, 318] on div "0MRAHNQY700009" at bounding box center [802, 324] width 199 height 12
drag, startPoint x: 754, startPoint y: 314, endPoint x: 685, endPoint y: 321, distance: 69.1
click at [703, 321] on div "0MRAHNQY700009" at bounding box center [802, 324] width 199 height 12
copy span "0MRAHNQY700009"
click at [753, 342] on div "0MRAHNQY700006" at bounding box center [802, 348] width 199 height 12
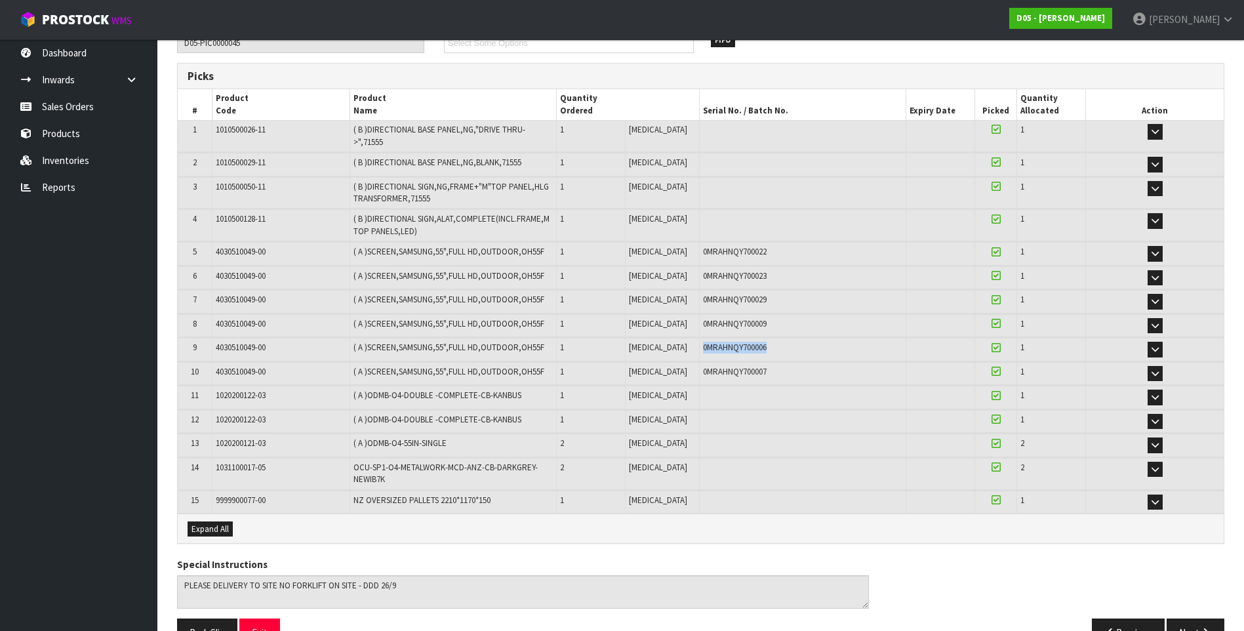
drag, startPoint x: 752, startPoint y: 340, endPoint x: 672, endPoint y: 340, distance: 80.0
click at [672, 340] on tr "9 4030510049-00 ( A )SCREEN,SAMSUNG,55",FULL HD,OUTDOOR,OH55F 1 [MEDICAL_DATA] …" at bounding box center [701, 349] width 1046 height 23
copy tr "1 [MEDICAL_DATA] 0MRAHNQY700006"
drag, startPoint x: 754, startPoint y: 389, endPoint x: 754, endPoint y: 376, distance: 12.5
click at [754, 387] on td at bounding box center [802, 396] width 206 height 23
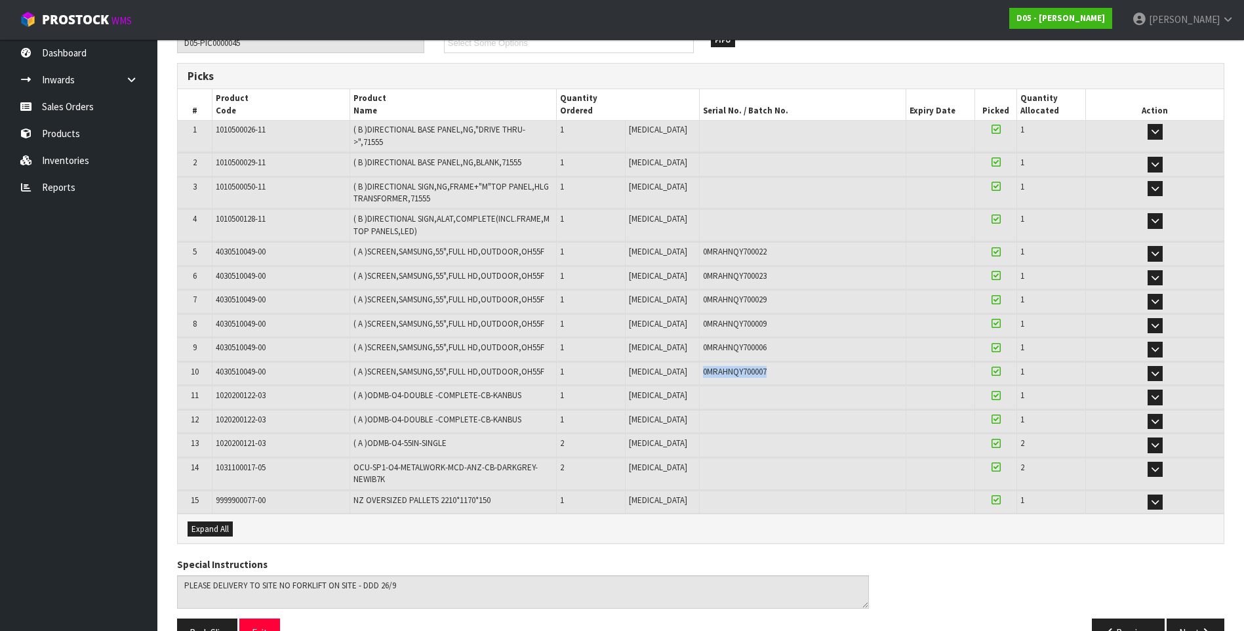
drag, startPoint x: 755, startPoint y: 361, endPoint x: 685, endPoint y: 363, distance: 69.5
click at [703, 366] on div "0MRAHNQY700007" at bounding box center [802, 372] width 199 height 12
copy span "0MRAHNQY700007"
drag, startPoint x: 748, startPoint y: 338, endPoint x: 684, endPoint y: 341, distance: 63.6
click at [703, 342] on span "0MRAHNQY700006" at bounding box center [735, 347] width 64 height 11
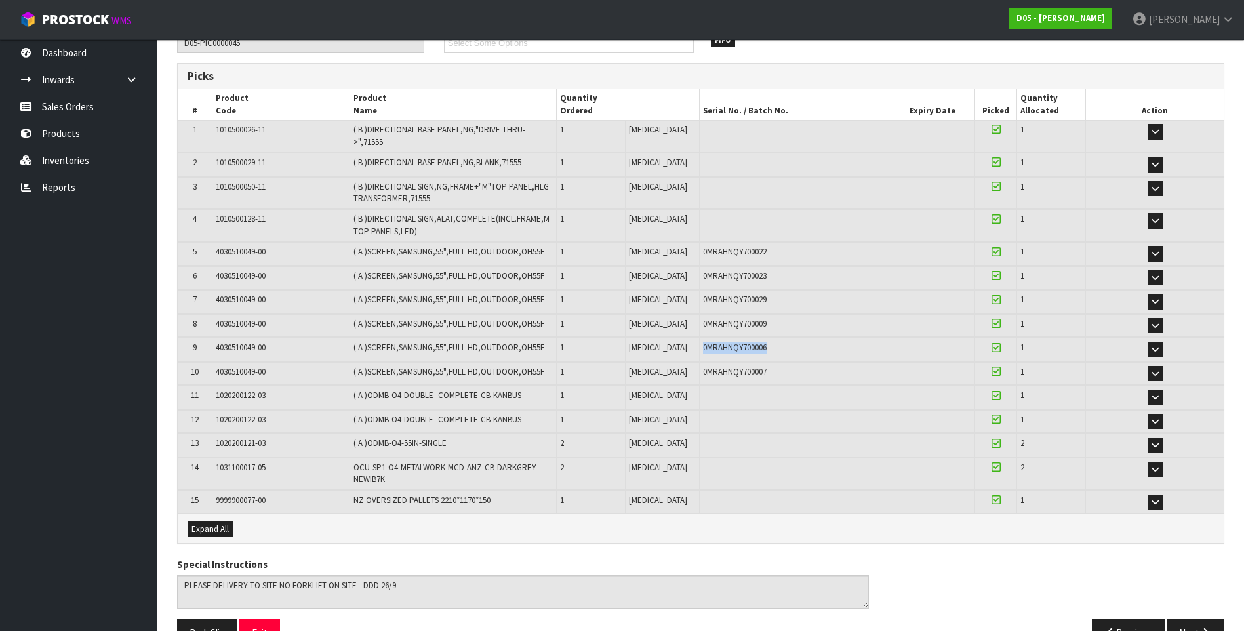
drag, startPoint x: 684, startPoint y: 341, endPoint x: 693, endPoint y: 341, distance: 8.5
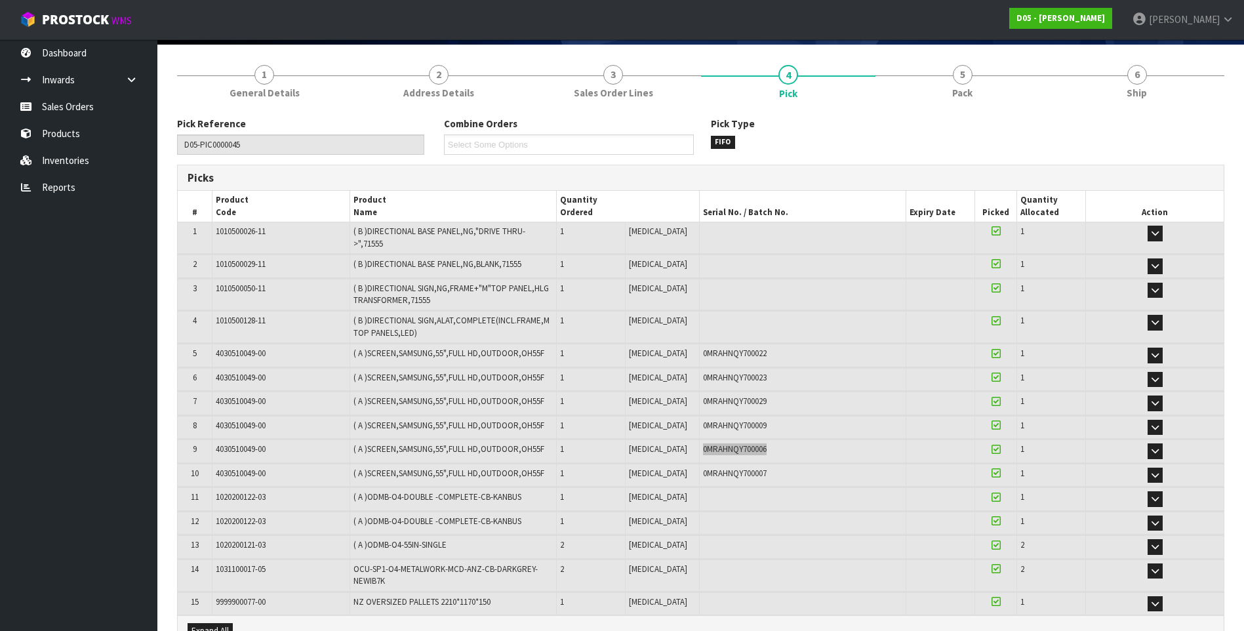
scroll to position [0, 0]
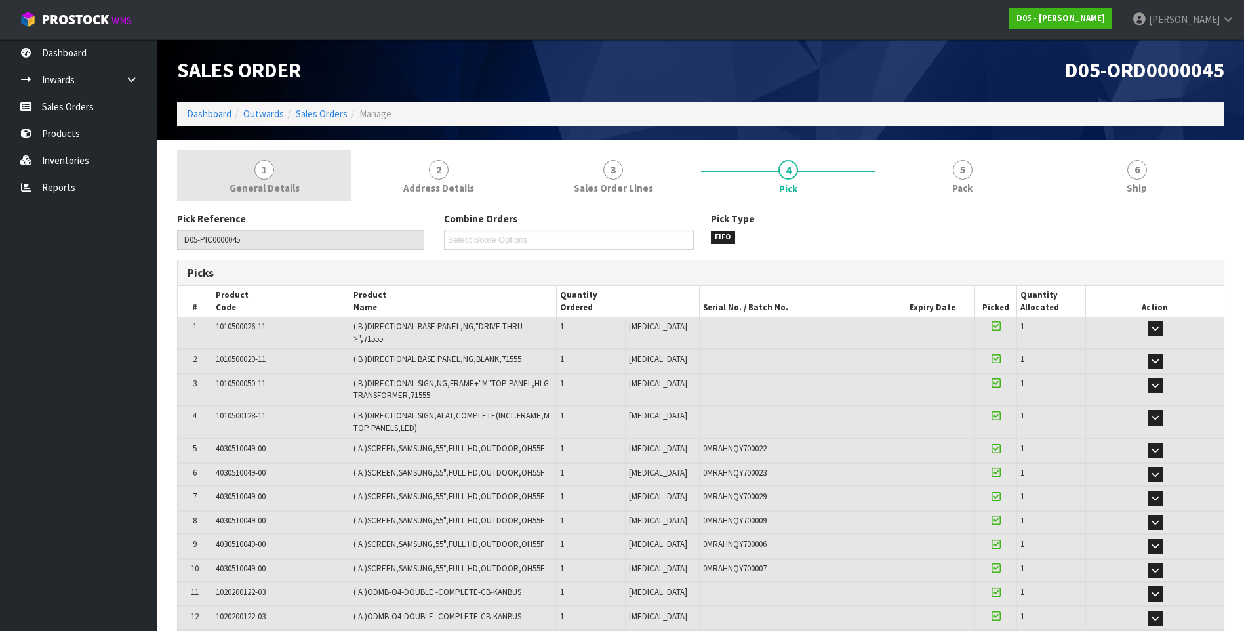
click at [258, 169] on span "1" at bounding box center [264, 170] width 20 height 20
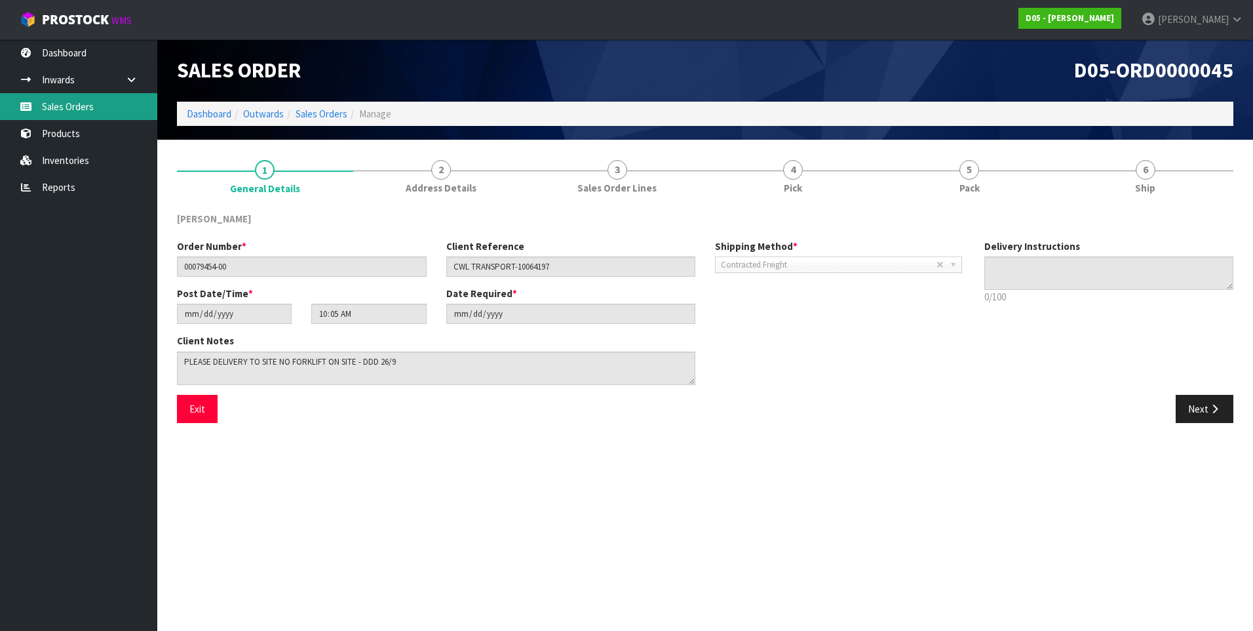
click at [92, 111] on link "Sales Orders" at bounding box center [78, 106] width 157 height 27
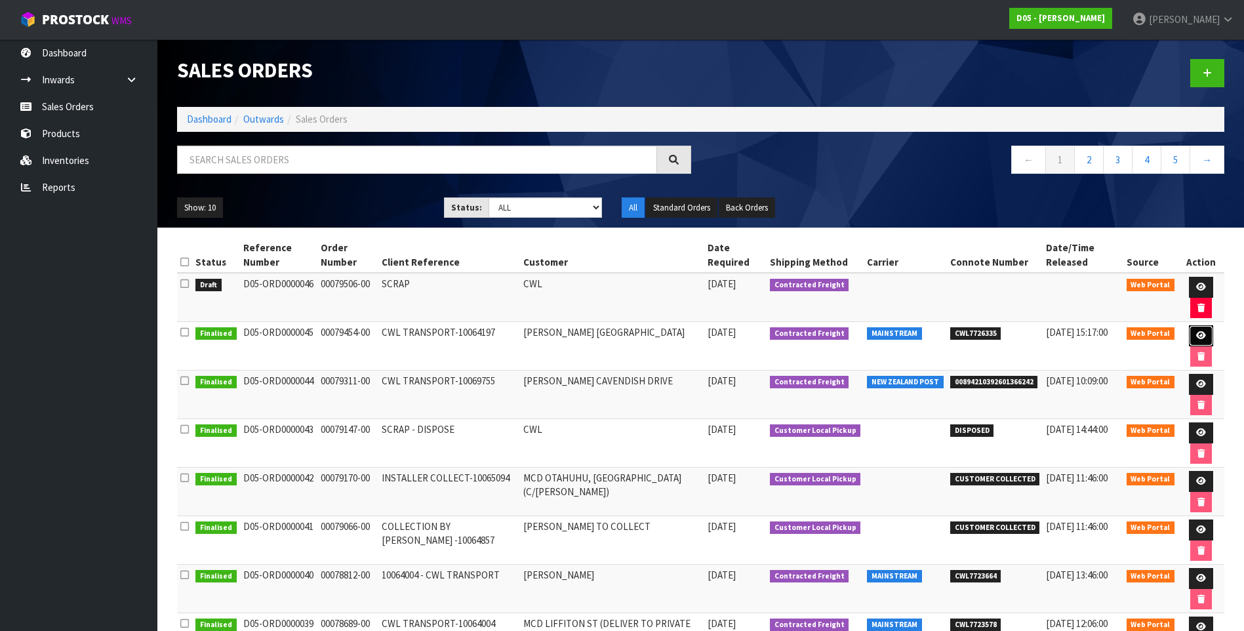
click at [1202, 332] on icon at bounding box center [1201, 335] width 10 height 9
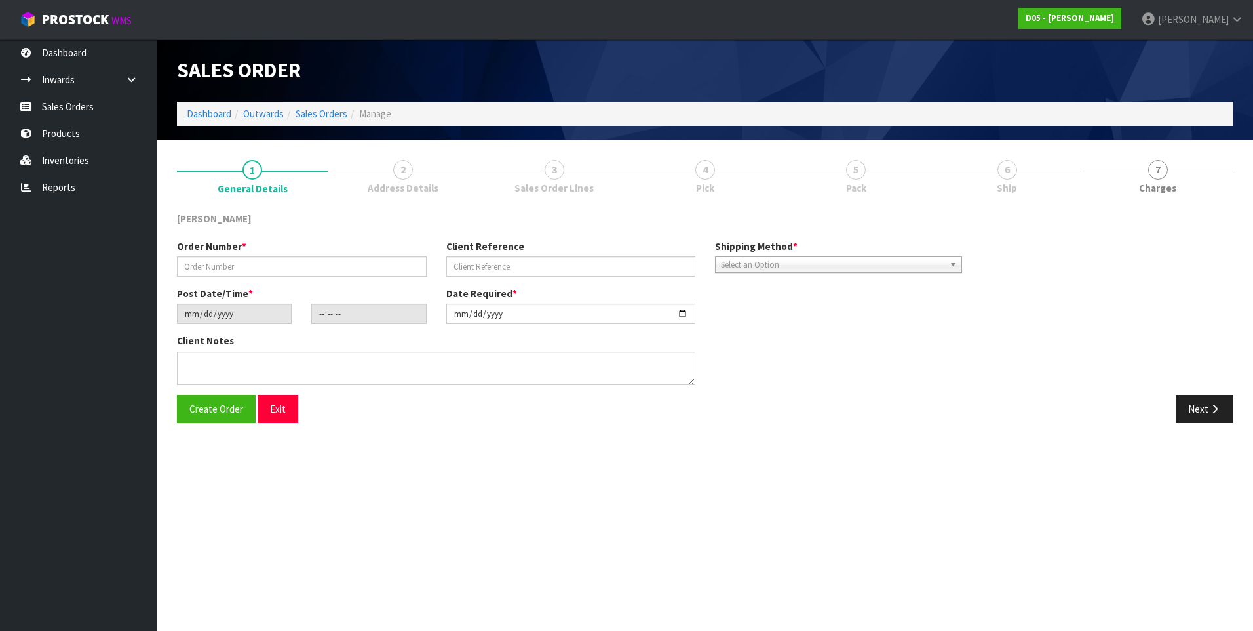
type input "00079454-00"
type input "CWL TRANSPORT-10064197"
type input "[DATE]"
type input "10:05:00.000"
type input "[DATE]"
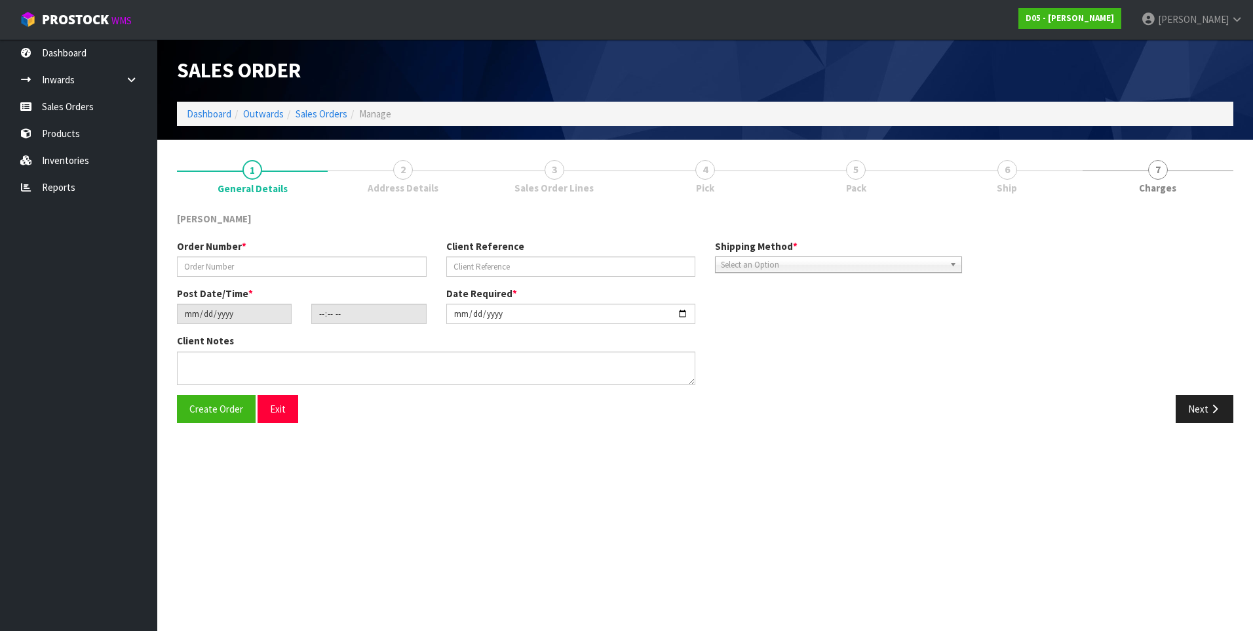
type textarea "PLEASE DELIVERY TO SITE NO FORKLIFT ON SITE - DDD 26/9"
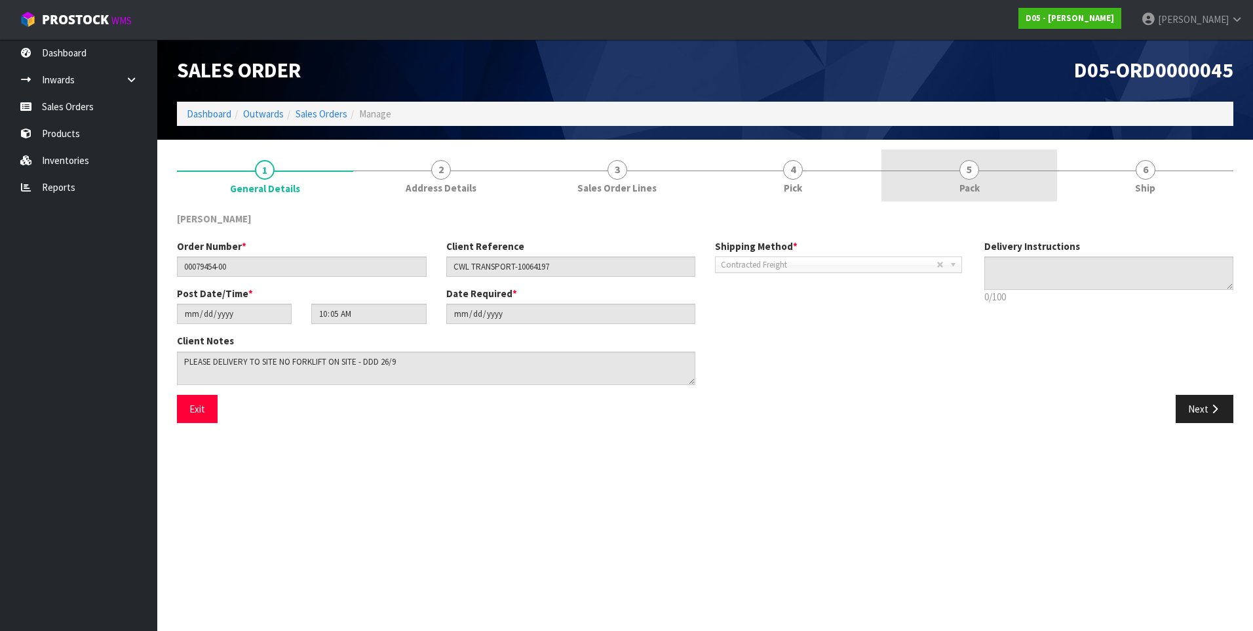
click at [971, 174] on span "5" at bounding box center [970, 170] width 20 height 20
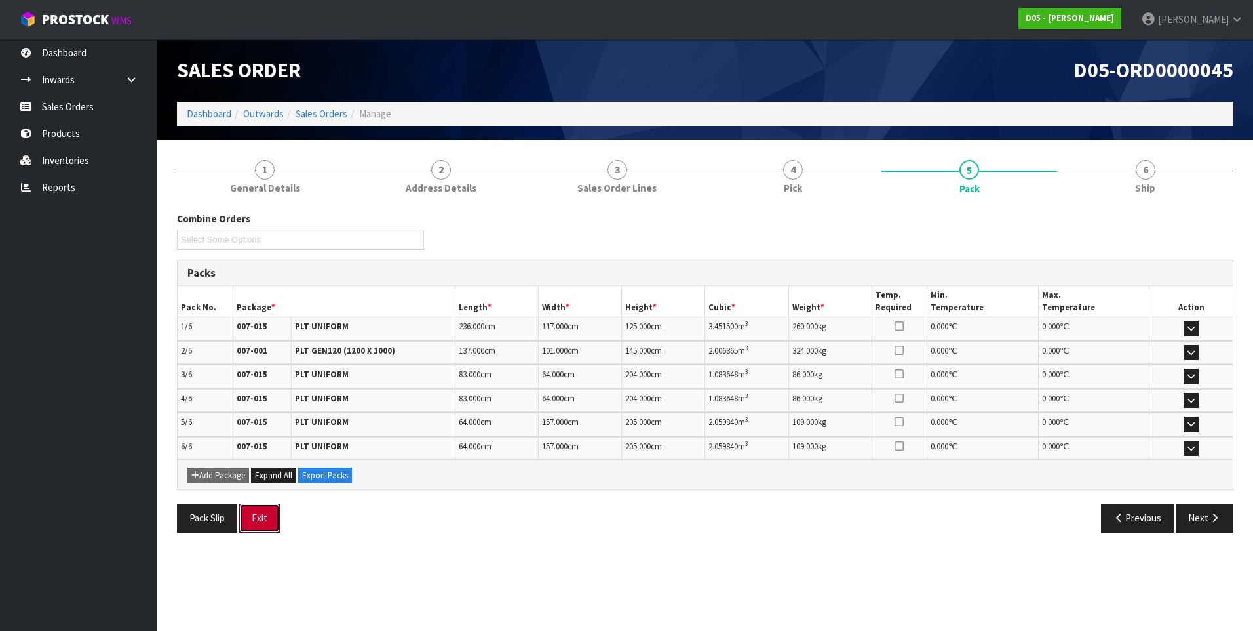
drag, startPoint x: 258, startPoint y: 521, endPoint x: 284, endPoint y: 498, distance: 34.8
click at [258, 521] on button "Exit" at bounding box center [259, 517] width 41 height 28
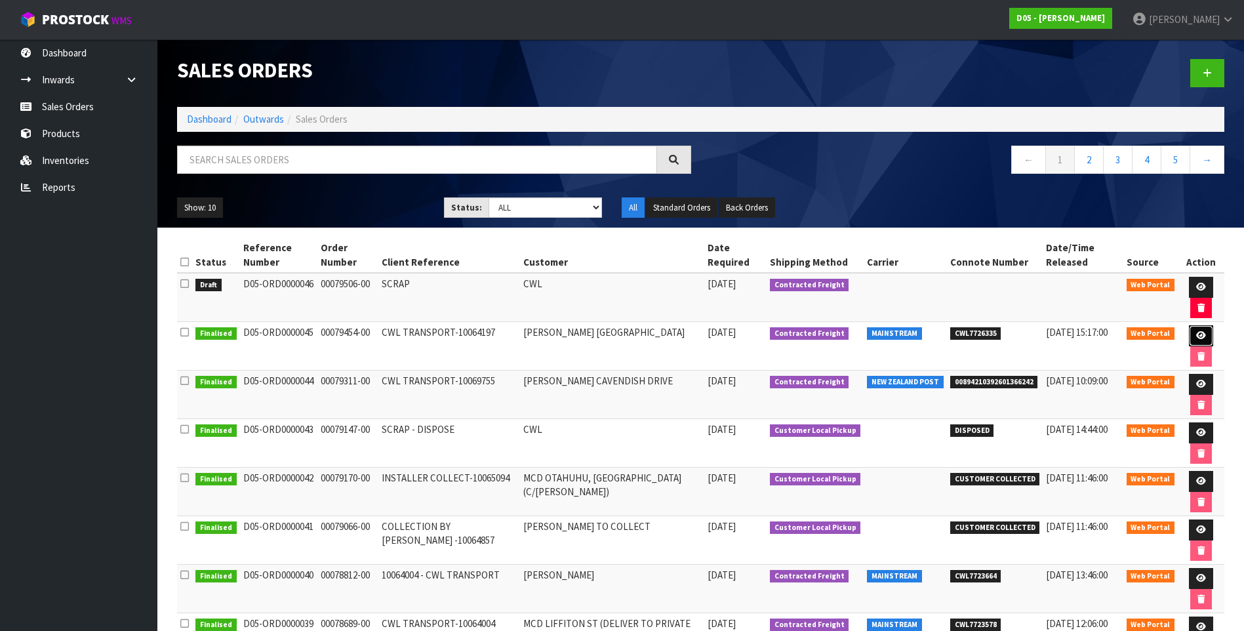
click at [1194, 330] on link at bounding box center [1200, 335] width 24 height 21
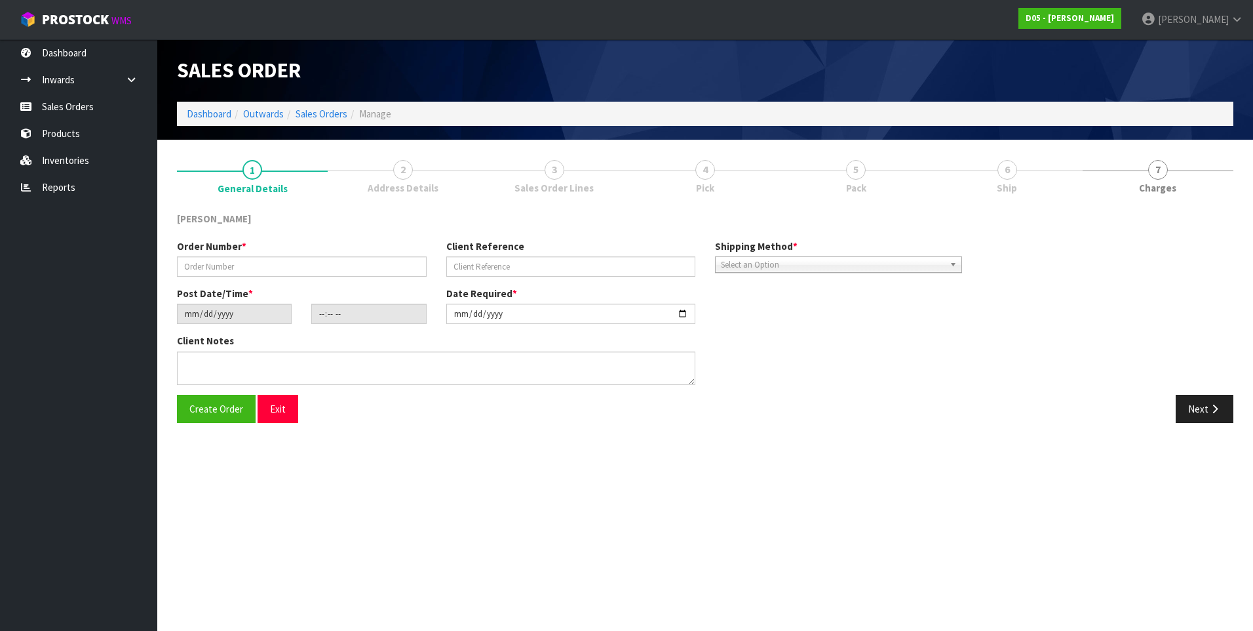
type input "00079454-00"
type input "CWL TRANSPORT-10064197"
type input "[DATE]"
type input "10:05:00.000"
type input "[DATE]"
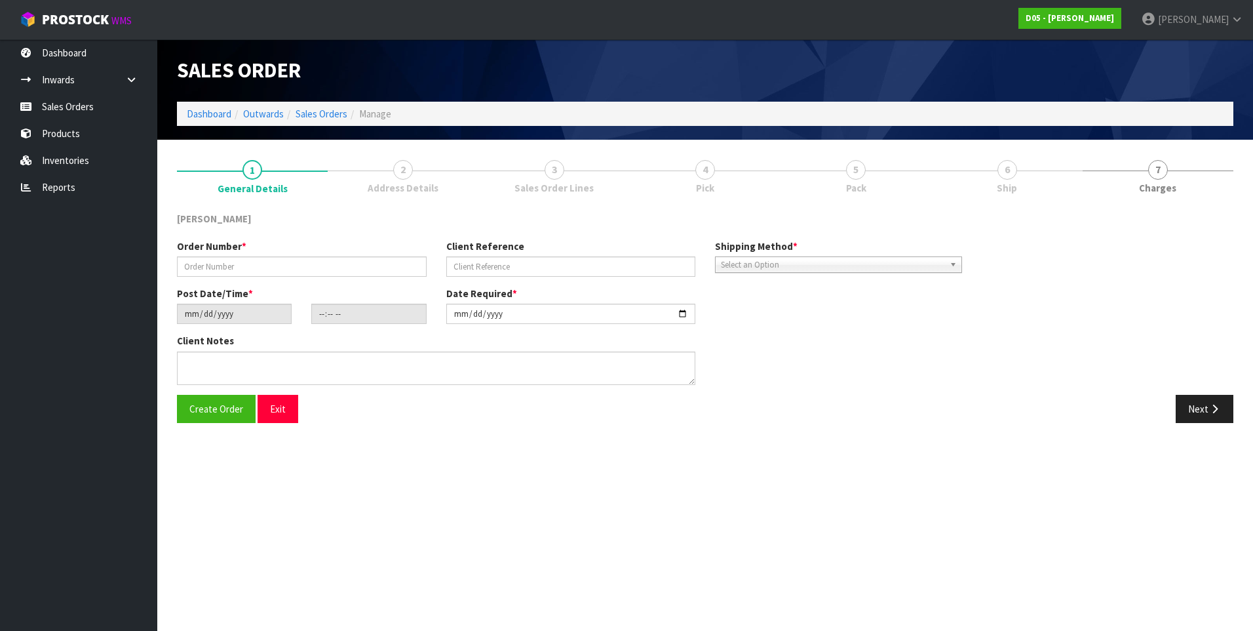
type textarea "PLEASE DELIVERY TO SITE NO FORKLIFT ON SITE - DDD 26/9"
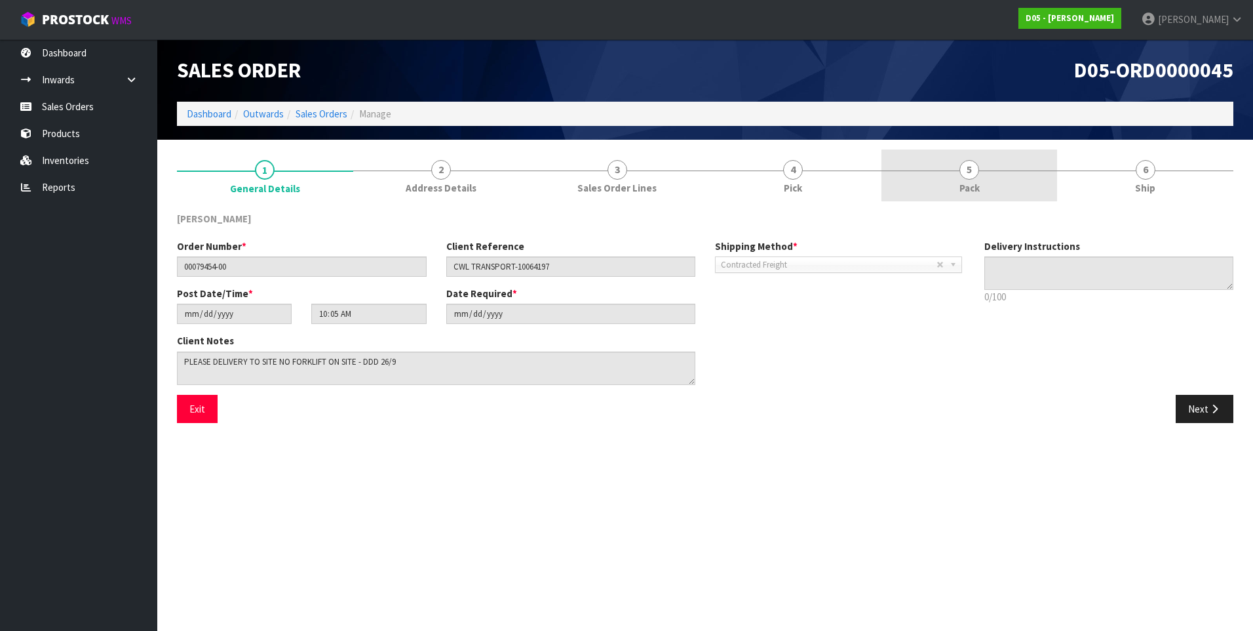
click at [973, 173] on span "5" at bounding box center [970, 170] width 20 height 20
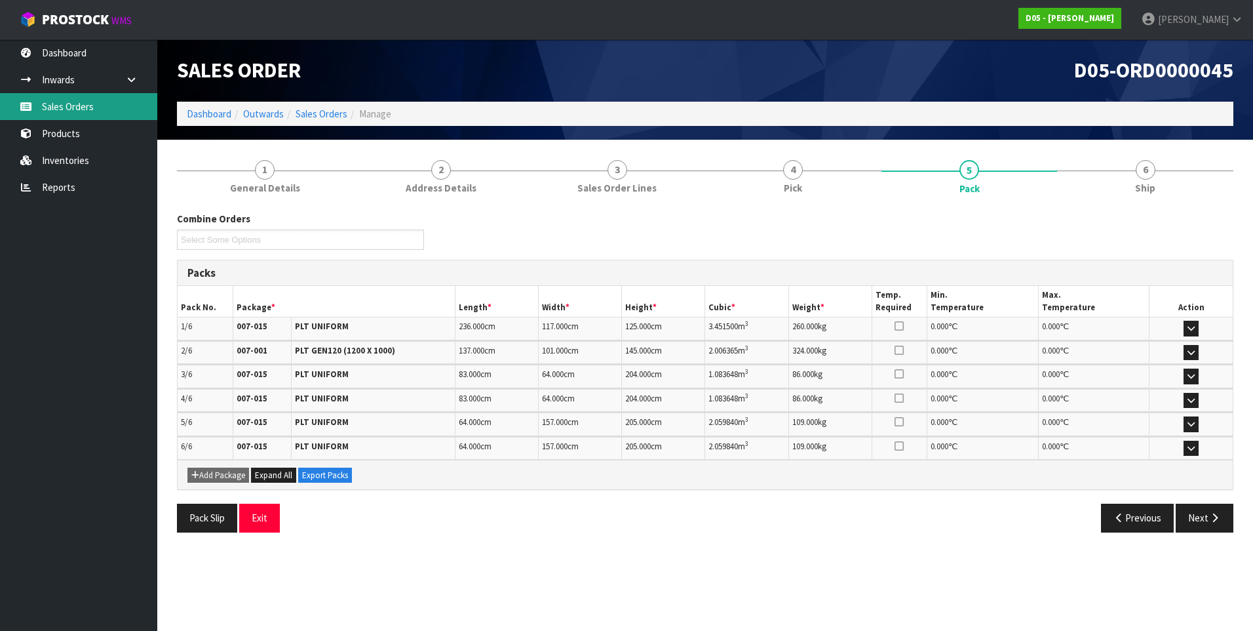
click at [72, 111] on link "Sales Orders" at bounding box center [78, 106] width 157 height 27
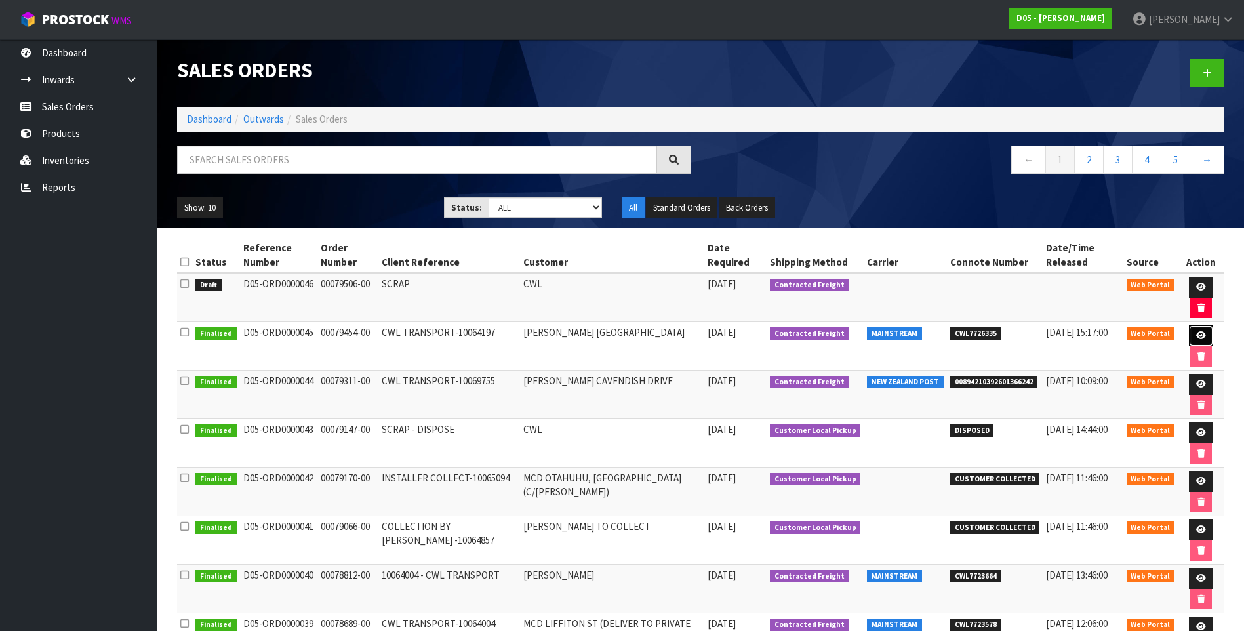
click at [1204, 336] on link at bounding box center [1200, 335] width 24 height 21
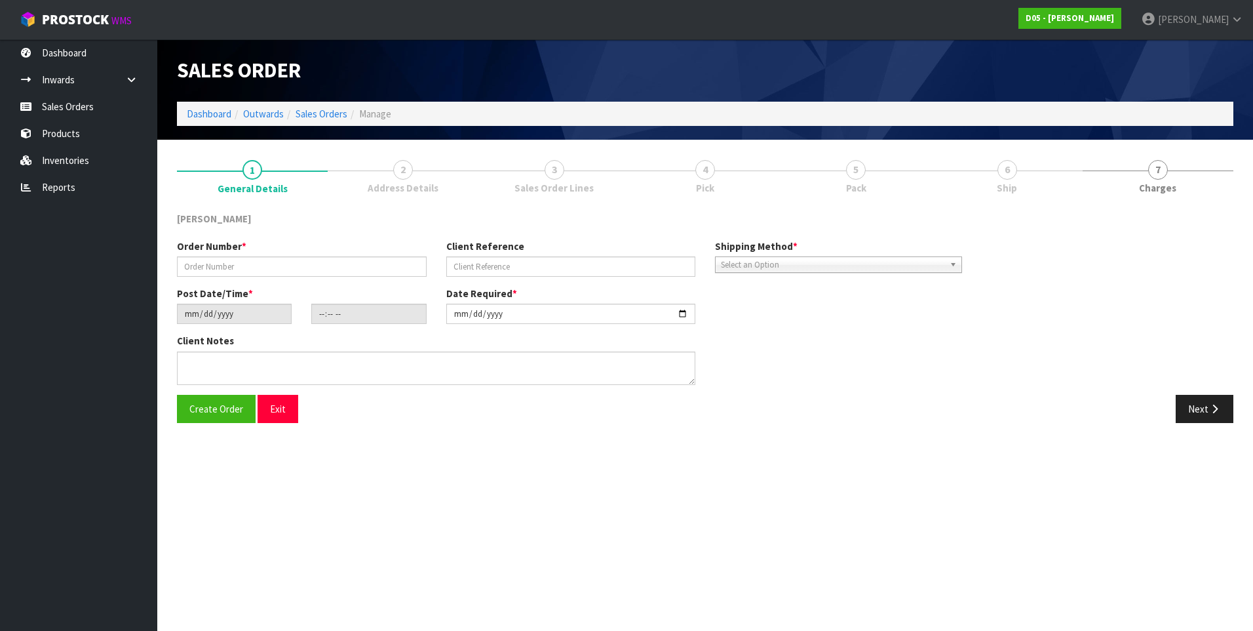
type input "00079454-00"
type input "CWL TRANSPORT-10064197"
type input "[DATE]"
type input "10:05:00.000"
type input "[DATE]"
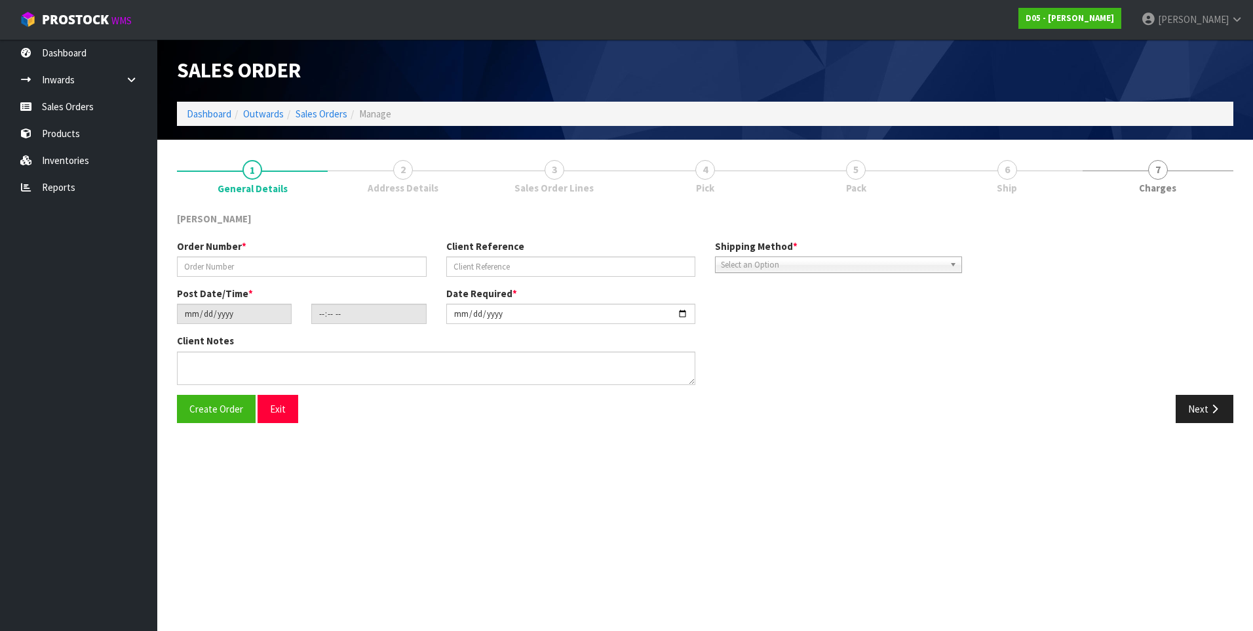
type textarea "PLEASE DELIVERY TO SITE NO FORKLIFT ON SITE - DDD 26/9"
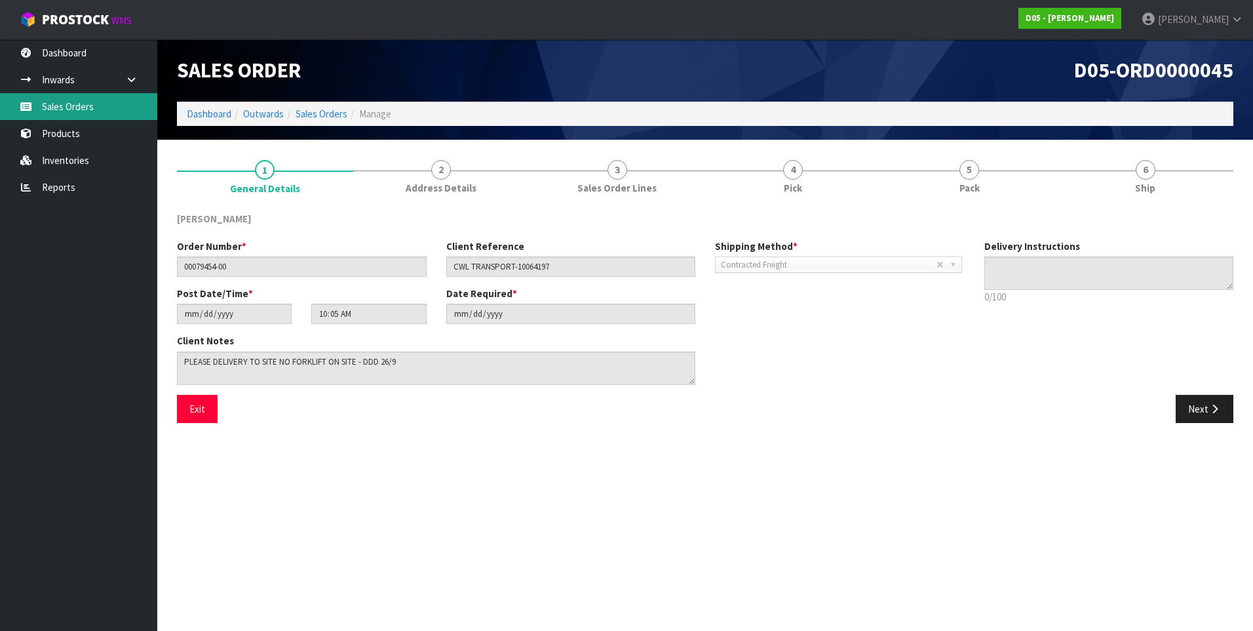
click at [63, 102] on link "Sales Orders" at bounding box center [78, 106] width 157 height 27
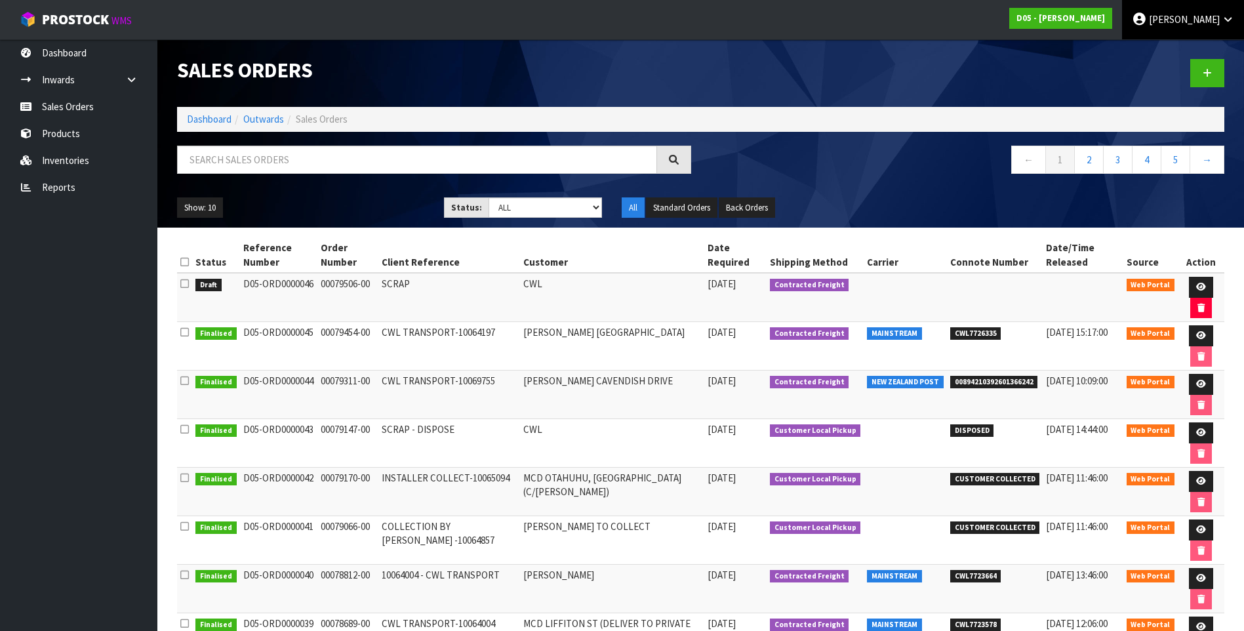
click at [1185, 14] on span "[PERSON_NAME]" at bounding box center [1184, 19] width 71 height 12
click at [1173, 49] on link "Logout" at bounding box center [1191, 52] width 104 height 18
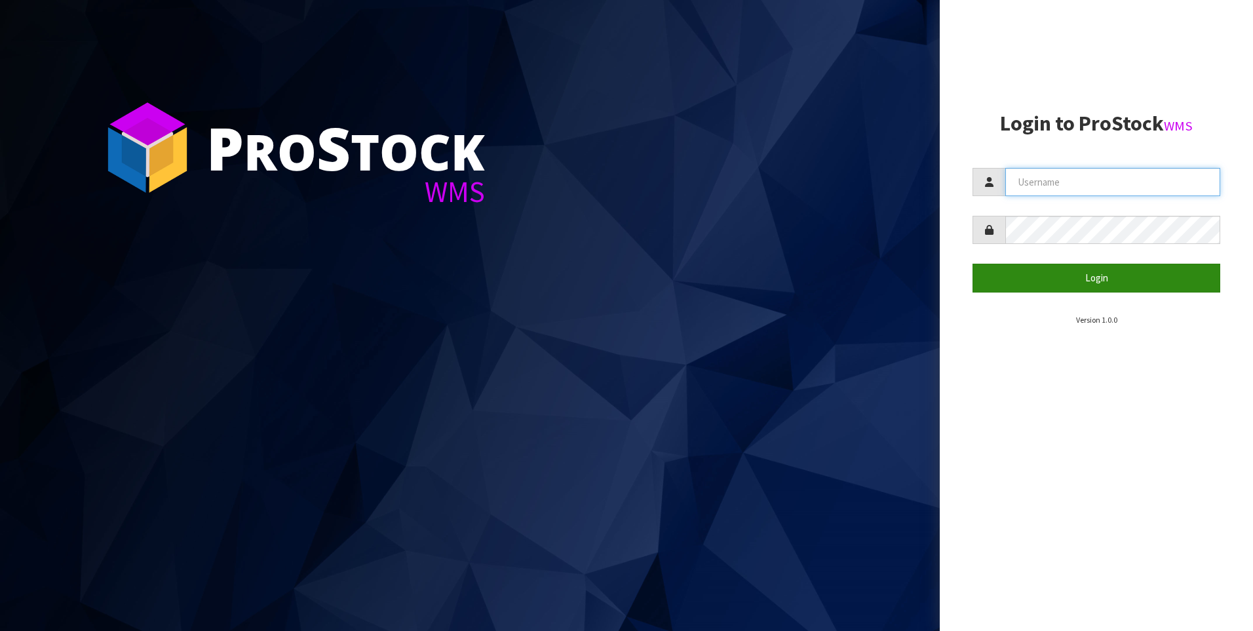
type input "[PERSON_NAME]"
click at [1057, 276] on button "Login" at bounding box center [1097, 278] width 248 height 28
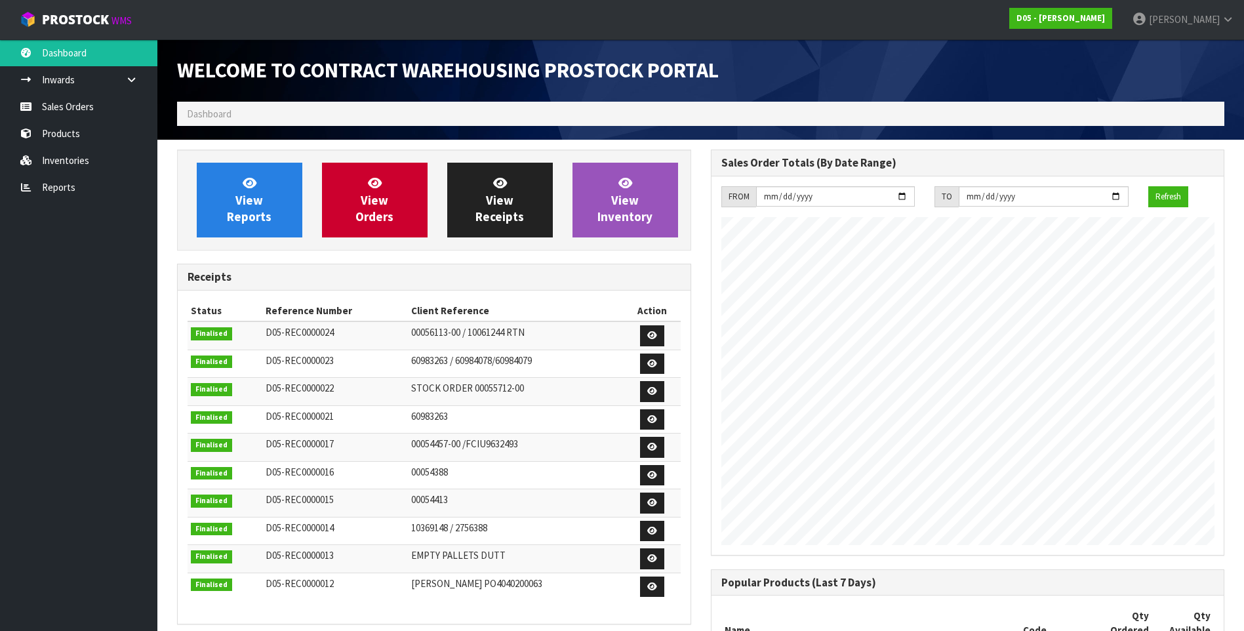
scroll to position [770, 533]
click at [75, 104] on link "Sales Orders" at bounding box center [78, 106] width 157 height 27
